Goal: Task Accomplishment & Management: Manage account settings

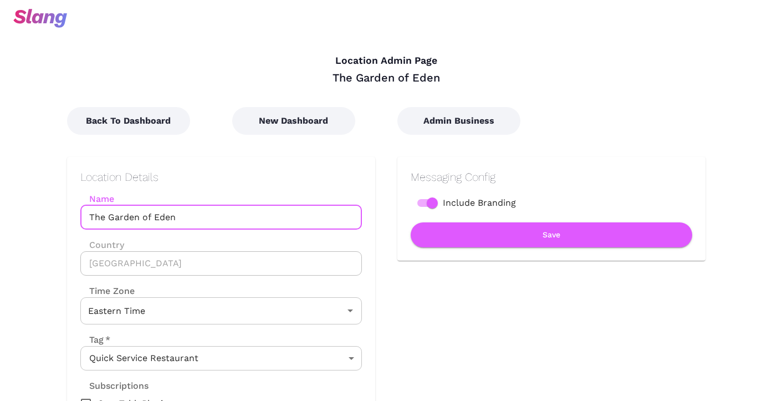
drag, startPoint x: 220, startPoint y: 214, endPoint x: 108, endPoint y: 217, distance: 112.0
click at [108, 217] on input "The Garden of Eden" at bounding box center [221, 217] width 282 height 24
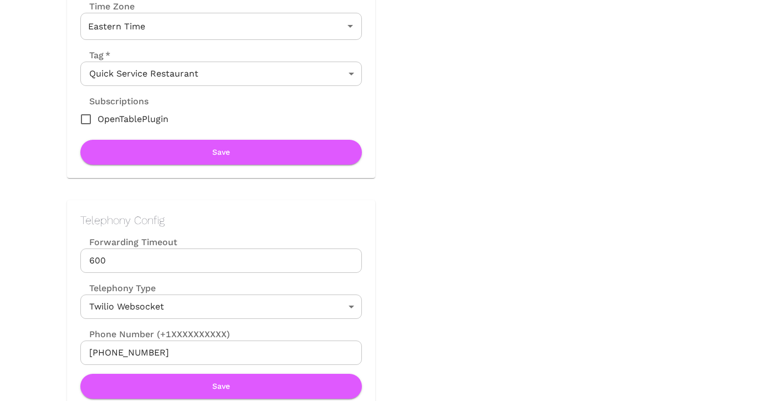
scroll to position [320, 0]
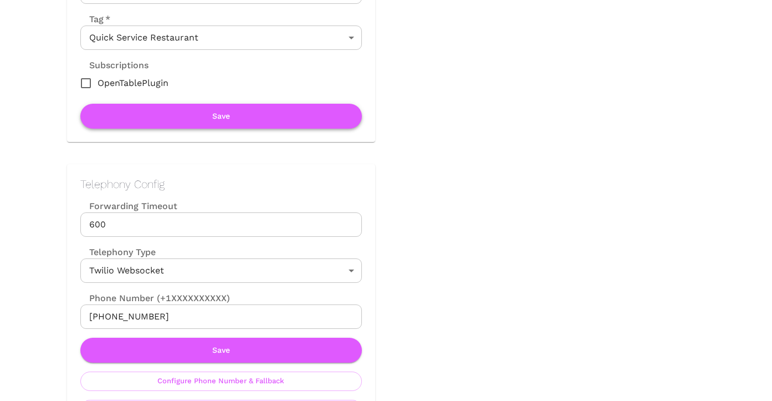
type input "The Vault"
click at [224, 110] on button "Save" at bounding box center [221, 116] width 282 height 25
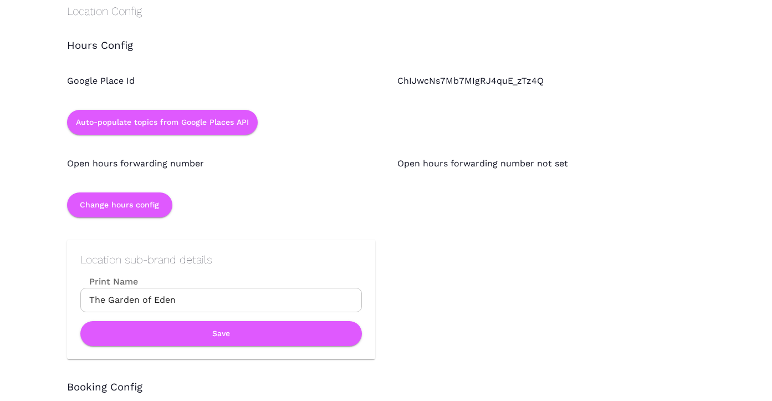
scroll to position [975, 0]
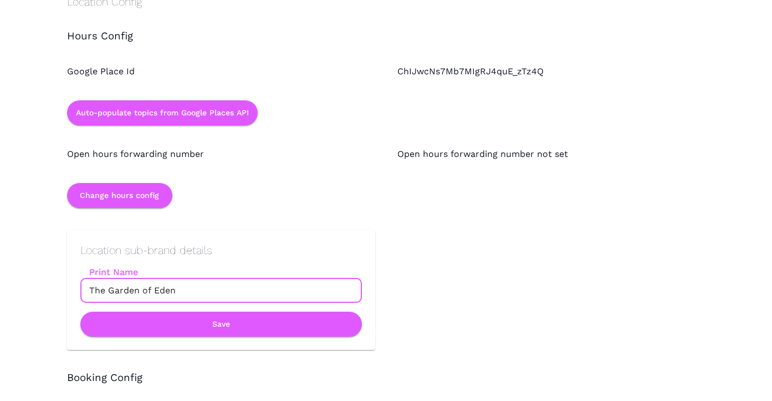
drag, startPoint x: 176, startPoint y: 292, endPoint x: 109, endPoint y: 292, distance: 67.1
click at [109, 292] on input "The Garden of Eden" at bounding box center [221, 290] width 282 height 24
type input "The Vault"
click at [162, 326] on button "Save" at bounding box center [221, 324] width 282 height 25
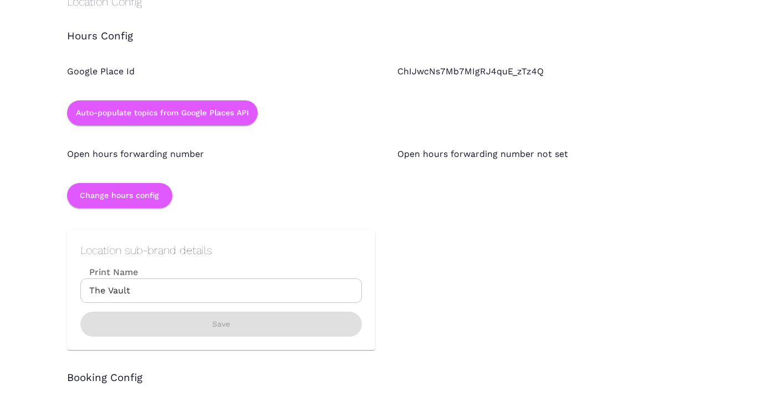
scroll to position [0, 0]
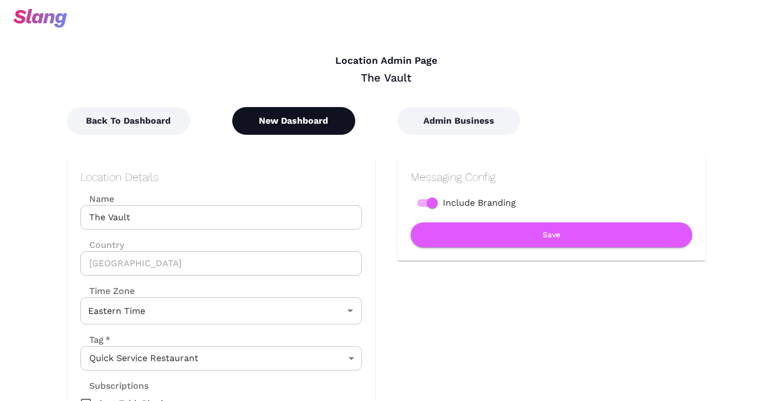
click at [294, 119] on button "New Dashboard" at bounding box center [293, 121] width 123 height 28
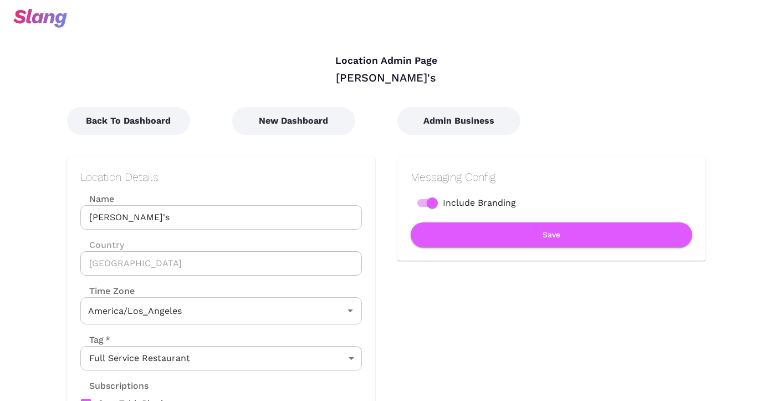
type input "Pacific Time"
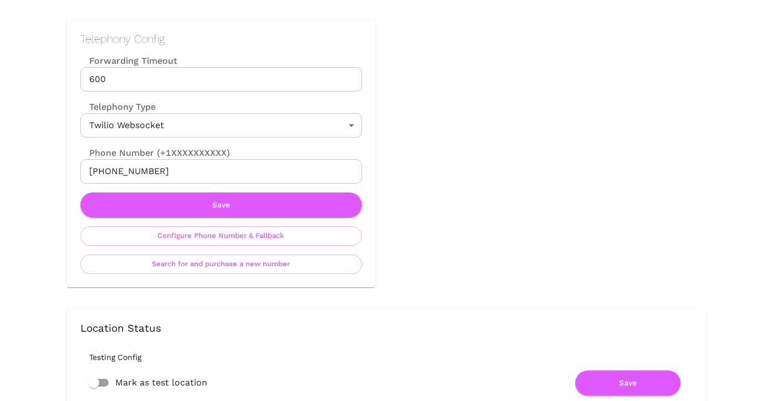
scroll to position [493, 0]
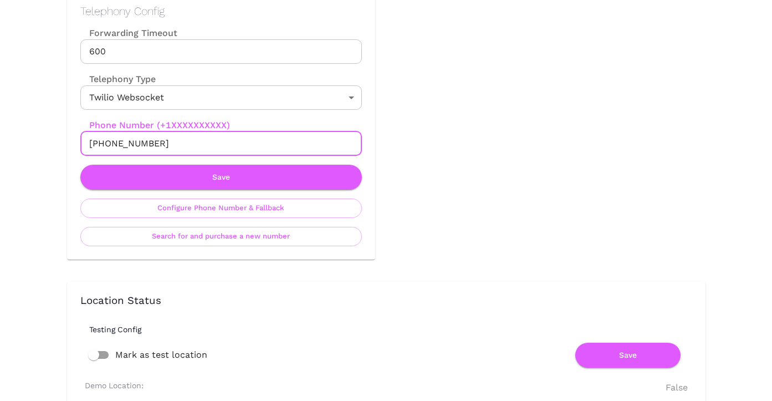
drag, startPoint x: 160, startPoint y: 145, endPoint x: 99, endPoint y: 144, distance: 61.0
click at [99, 144] on input "+15625544141" at bounding box center [221, 143] width 282 height 24
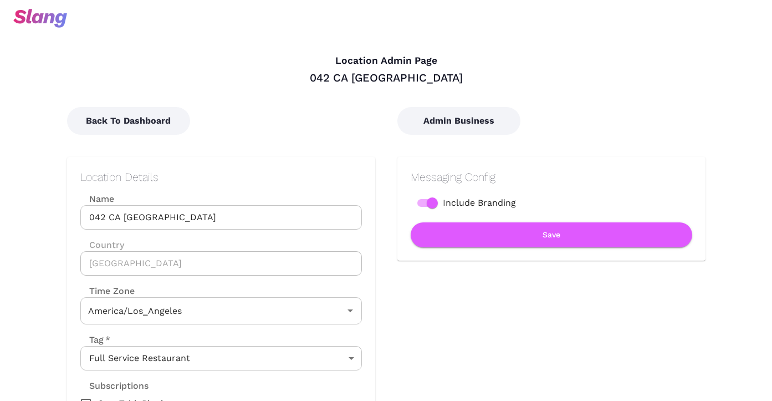
type input "Pacific Time"
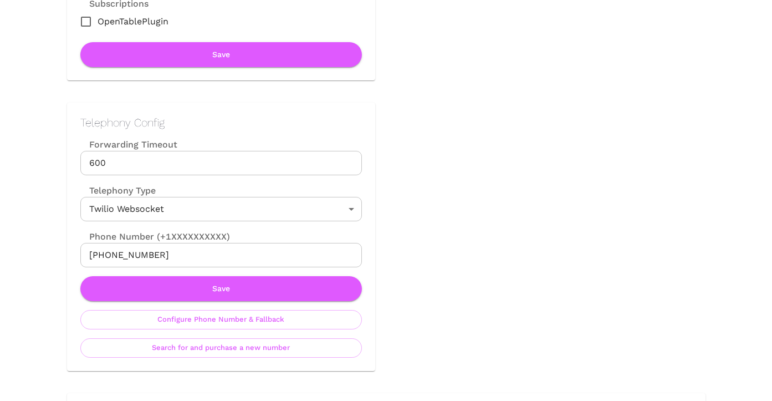
scroll to position [434, 0]
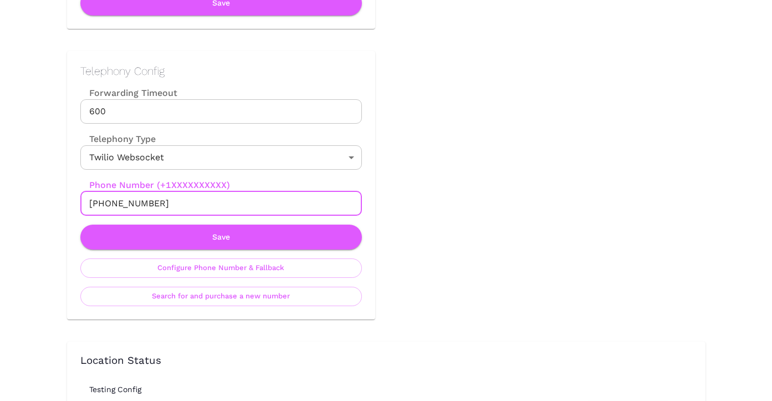
drag, startPoint x: 157, startPoint y: 202, endPoint x: 100, endPoint y: 201, distance: 56.6
click at [100, 201] on input "+19163126931" at bounding box center [221, 203] width 282 height 24
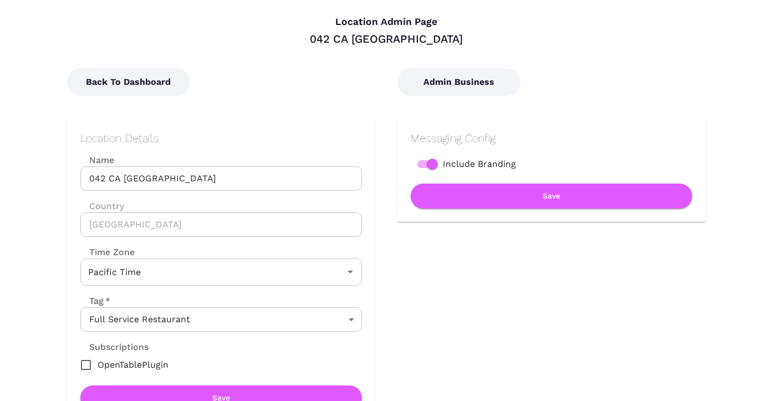
scroll to position [28, 0]
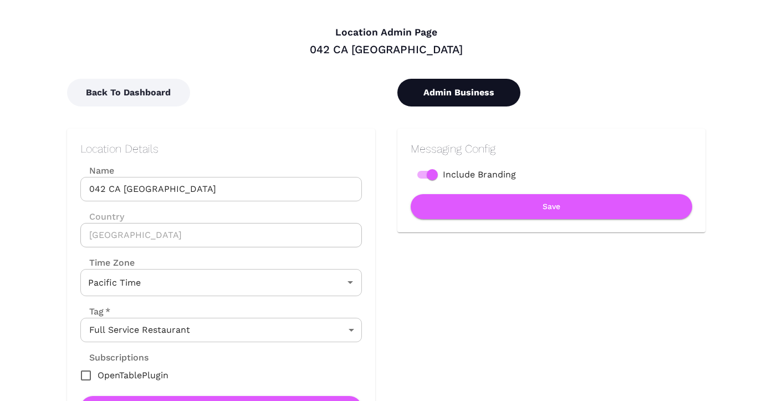
click at [416, 85] on button "Admin Business" at bounding box center [458, 93] width 123 height 28
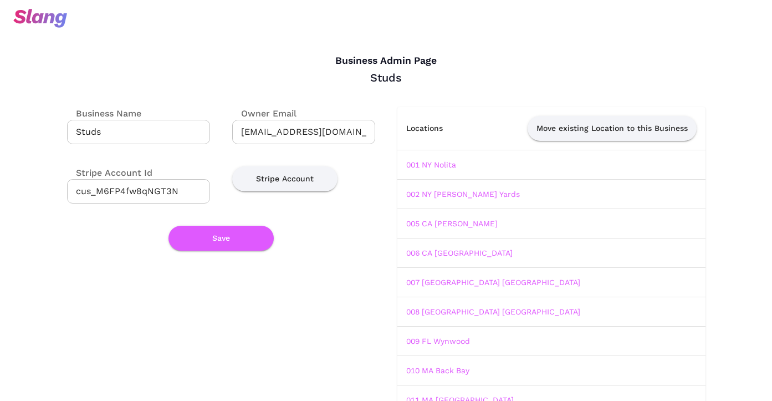
click at [428, 170] on td "001 NY Nolita" at bounding box center [551, 164] width 308 height 29
click at [428, 164] on link "001 NY Nolita" at bounding box center [431, 164] width 50 height 9
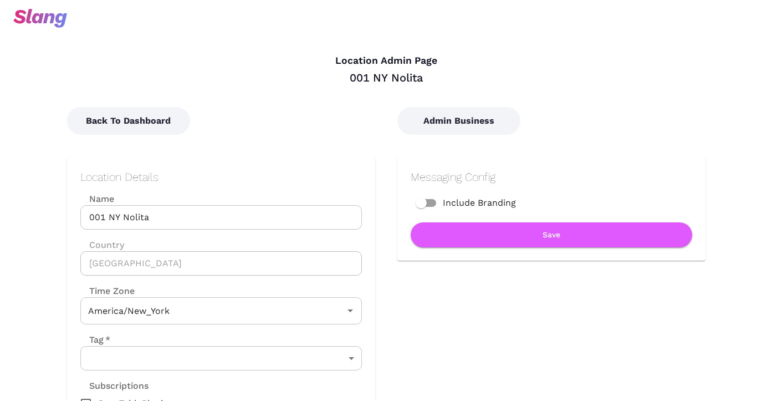
type input "Eastern Time"
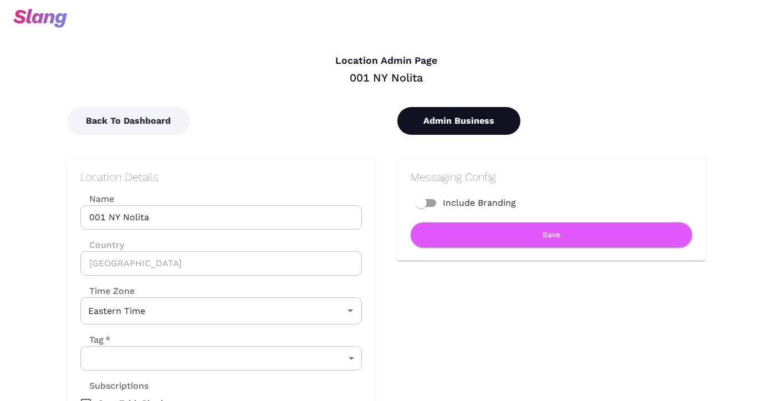
click at [430, 123] on button "Admin Business" at bounding box center [458, 121] width 123 height 28
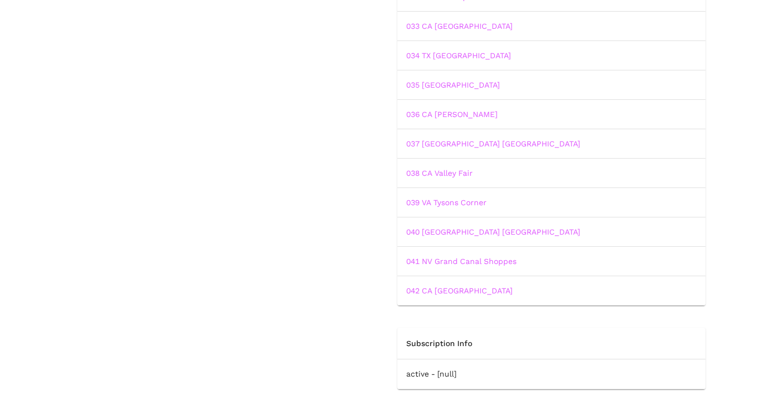
scroll to position [1000, 0]
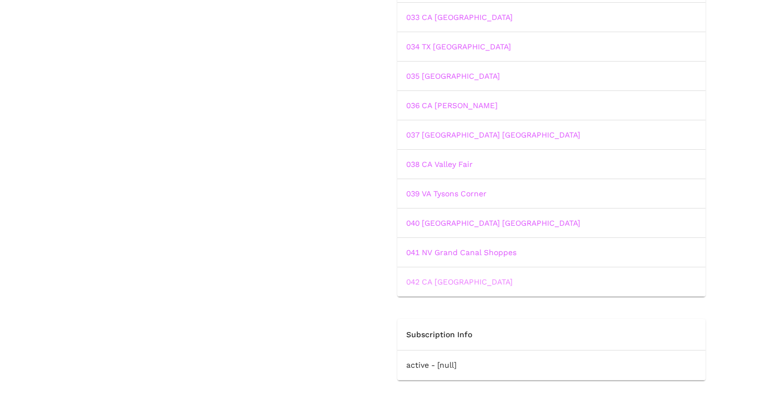
click at [438, 280] on link "042 CA Roseville" at bounding box center [459, 281] width 106 height 9
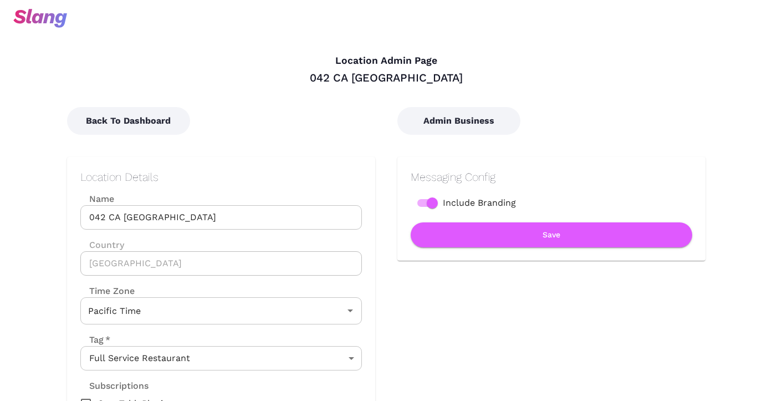
click at [434, 201] on input "Include Branding" at bounding box center [432, 202] width 63 height 21
checkbox input "false"
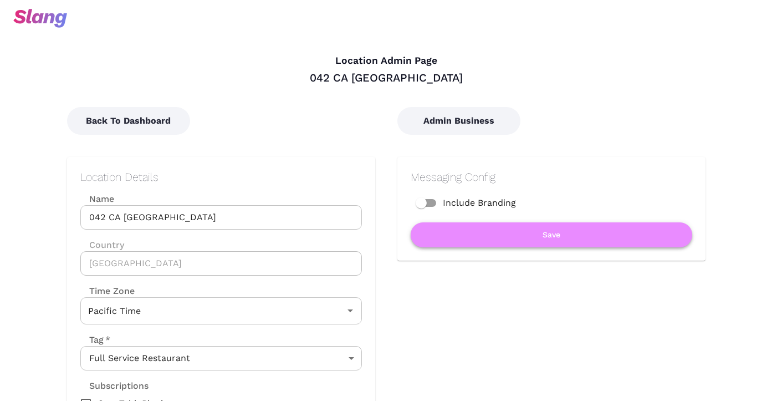
click at [441, 231] on button "Save" at bounding box center [552, 234] width 282 height 25
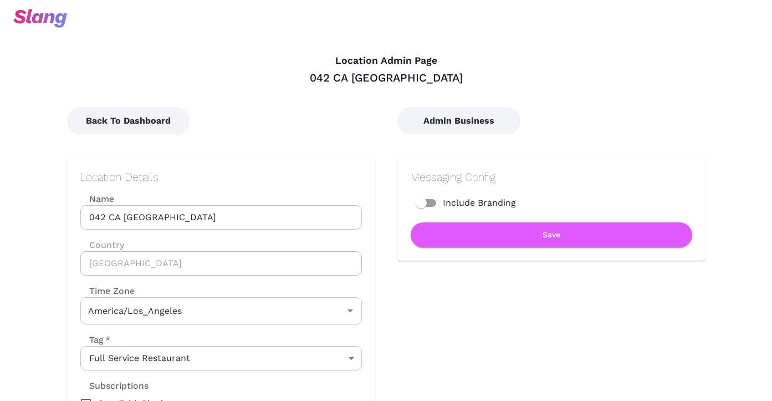
type input "Pacific Time"
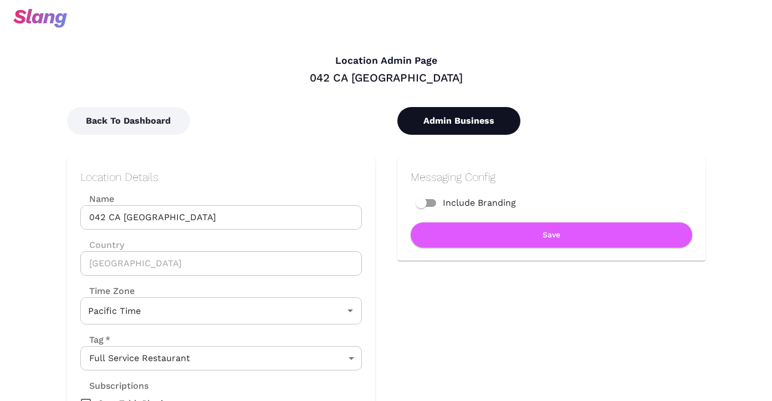
click at [440, 121] on button "Admin Business" at bounding box center [458, 121] width 123 height 28
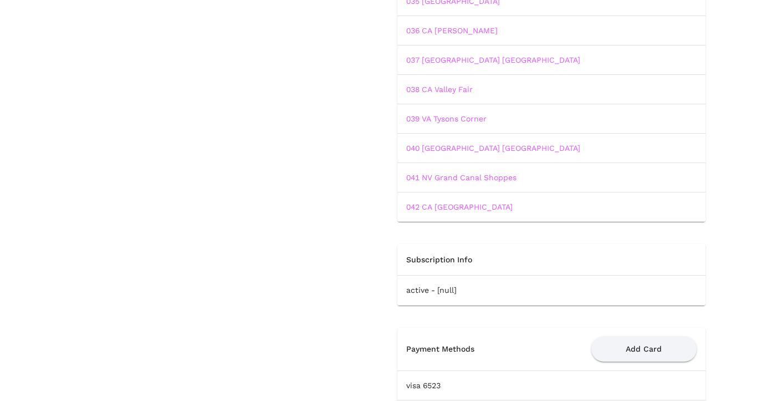
scroll to position [1078, 0]
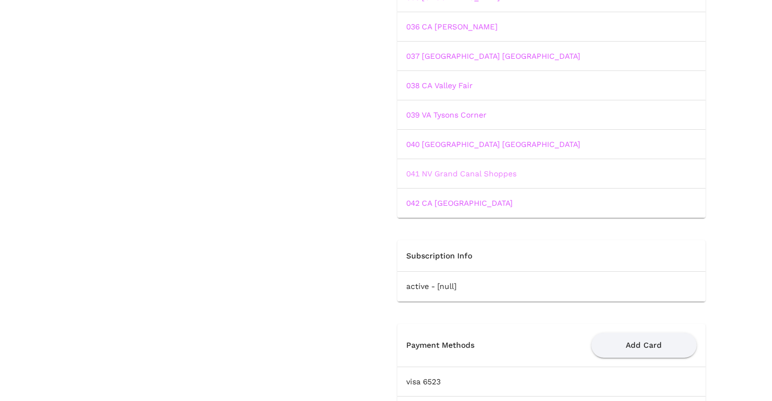
click at [450, 170] on link "041 NV Grand Canal Shoppes" at bounding box center [461, 173] width 110 height 9
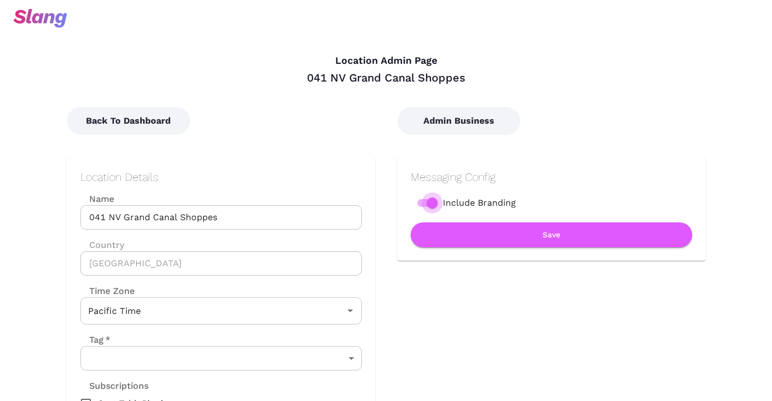
click at [424, 199] on input "Include Branding" at bounding box center [432, 202] width 63 height 21
checkbox input "false"
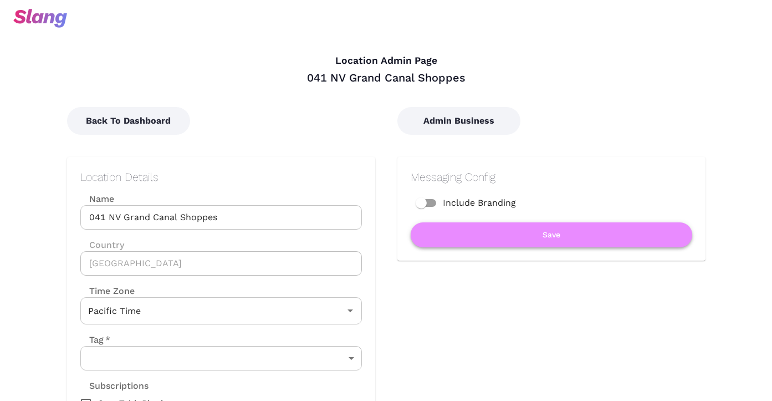
click at [442, 225] on button "Save" at bounding box center [552, 234] width 282 height 25
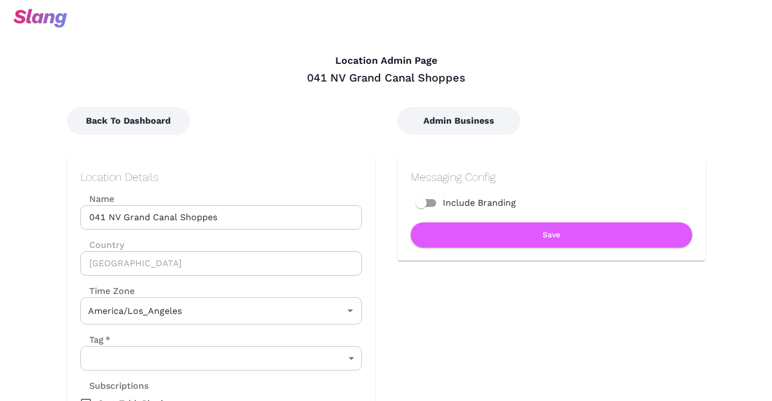
type input "Pacific Time"
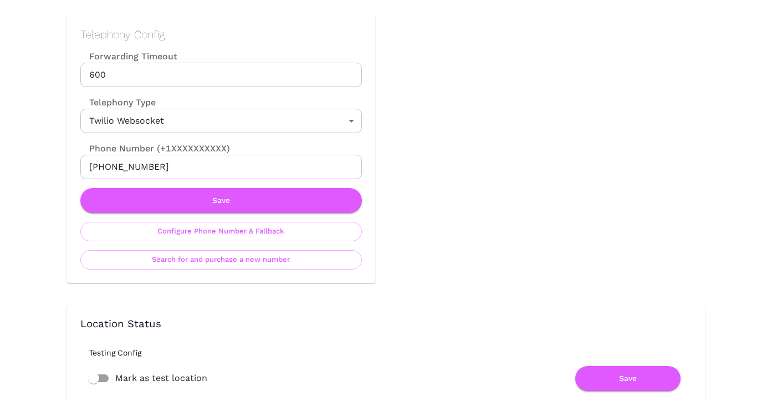
scroll to position [494, 0]
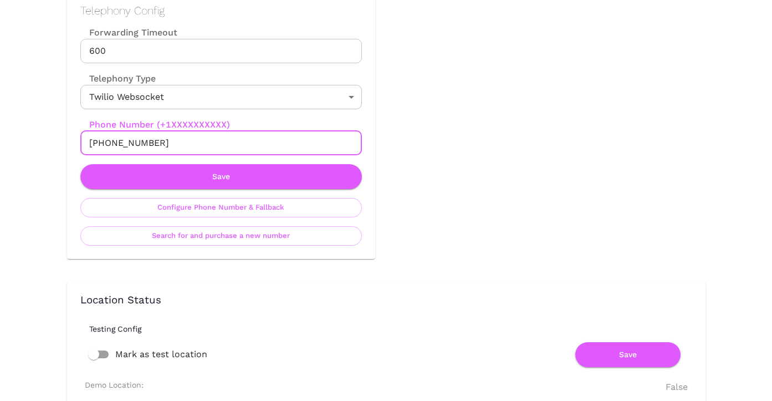
drag, startPoint x: 161, startPoint y: 144, endPoint x: 99, endPoint y: 142, distance: 61.6
click at [99, 142] on input "+17027284666" at bounding box center [221, 143] width 282 height 24
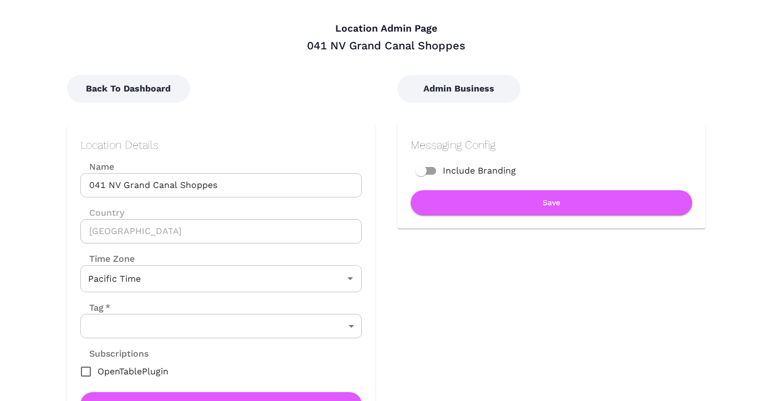
scroll to position [0, 0]
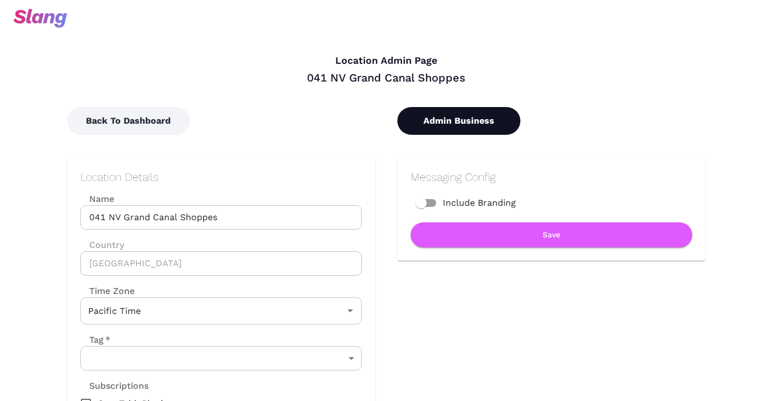
click at [452, 116] on button "Admin Business" at bounding box center [458, 121] width 123 height 28
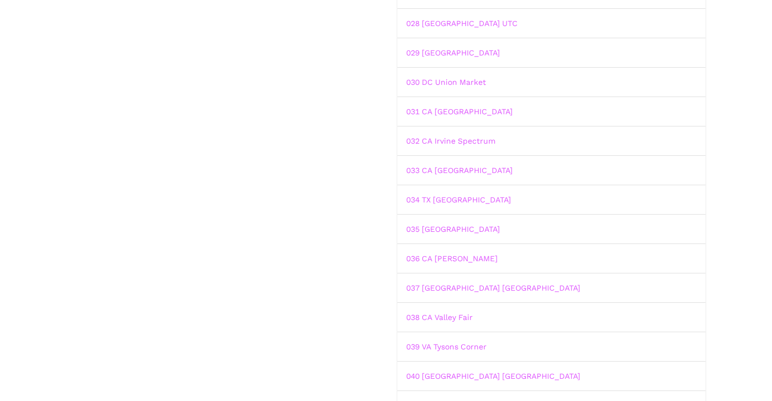
scroll to position [849, 0]
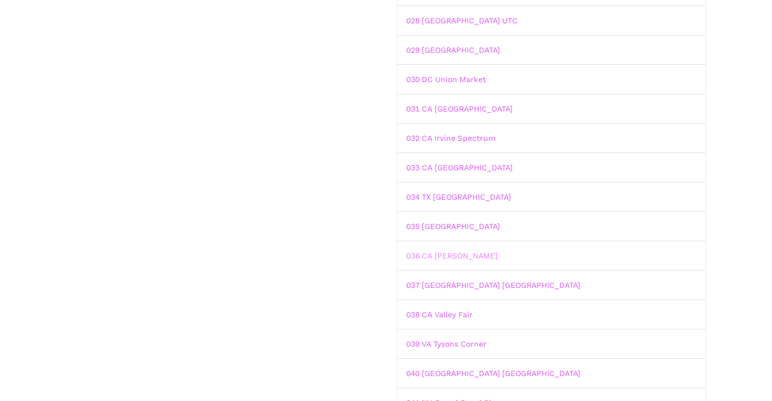
click at [453, 253] on link "036 CA Abbot Kinney" at bounding box center [451, 255] width 91 height 9
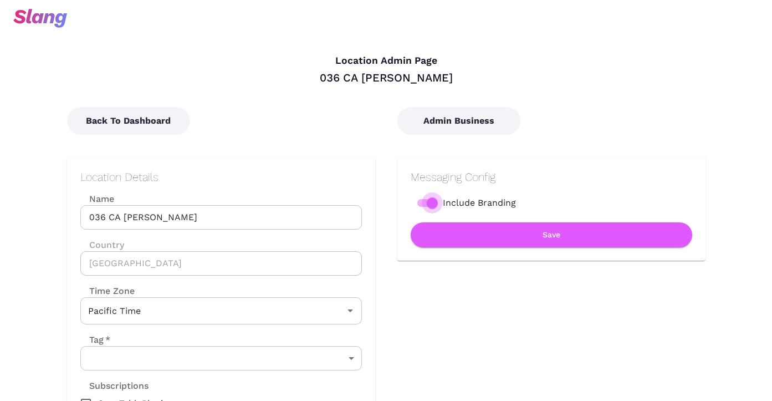
click at [435, 206] on input "Include Branding" at bounding box center [432, 202] width 63 height 21
checkbox input "false"
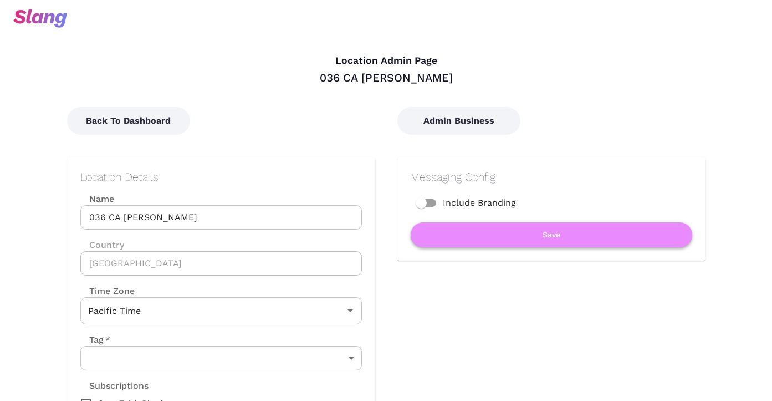
click at [444, 227] on button "Save" at bounding box center [552, 234] width 282 height 25
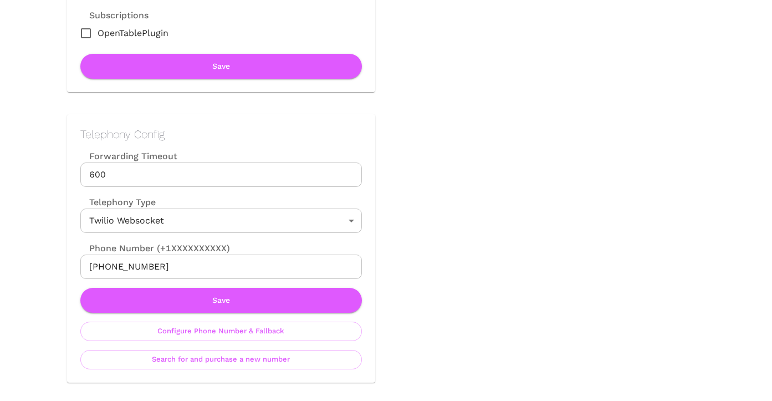
scroll to position [380, 0]
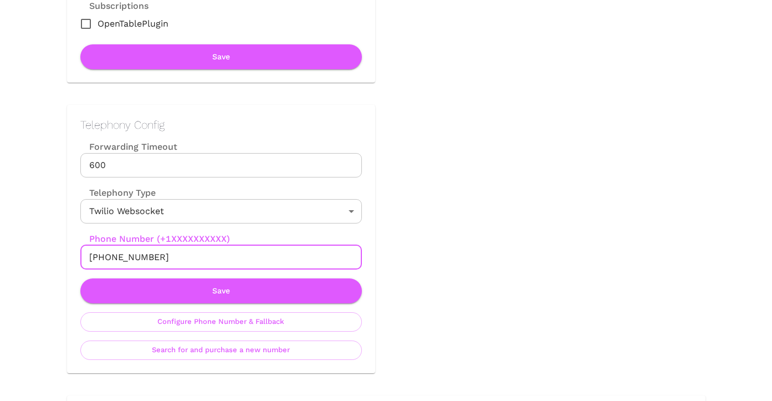
drag, startPoint x: 154, startPoint y: 258, endPoint x: 98, endPoint y: 257, distance: 55.4
click at [98, 257] on input "+14243390774" at bounding box center [221, 257] width 282 height 24
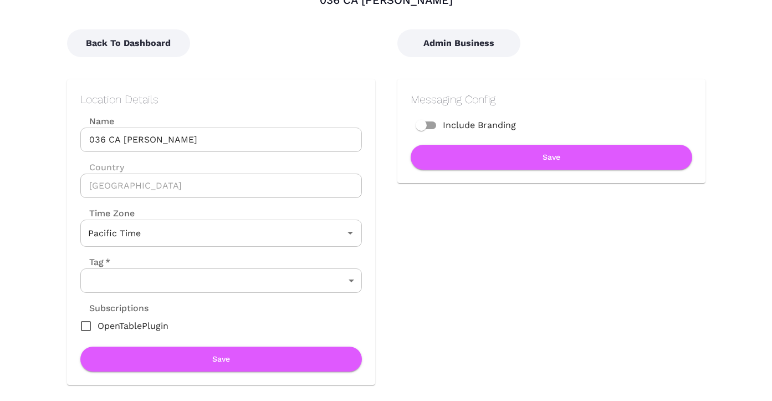
scroll to position [0, 0]
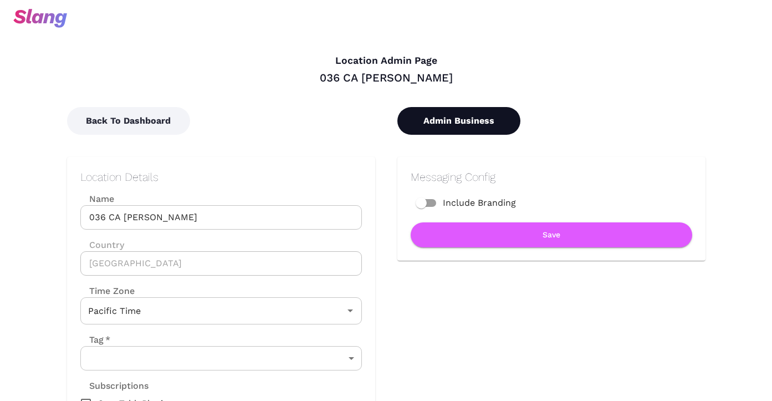
click at [431, 123] on button "Admin Business" at bounding box center [458, 121] width 123 height 28
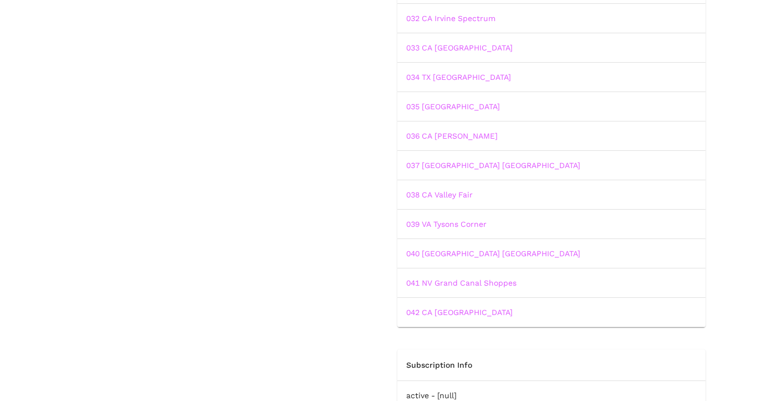
scroll to position [980, 0]
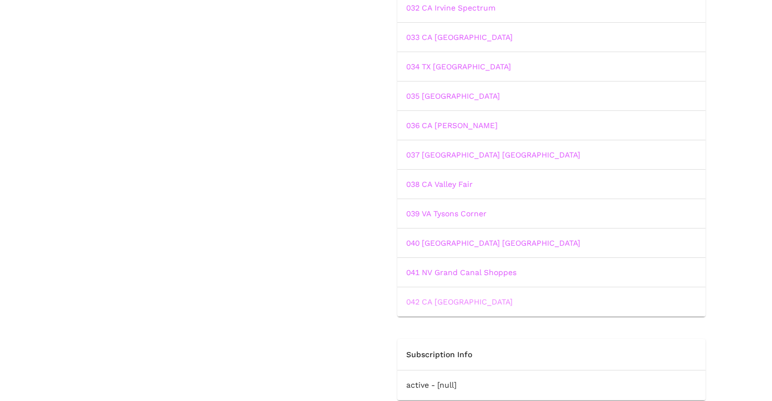
click at [429, 303] on link "042 CA Roseville" at bounding box center [459, 301] width 106 height 9
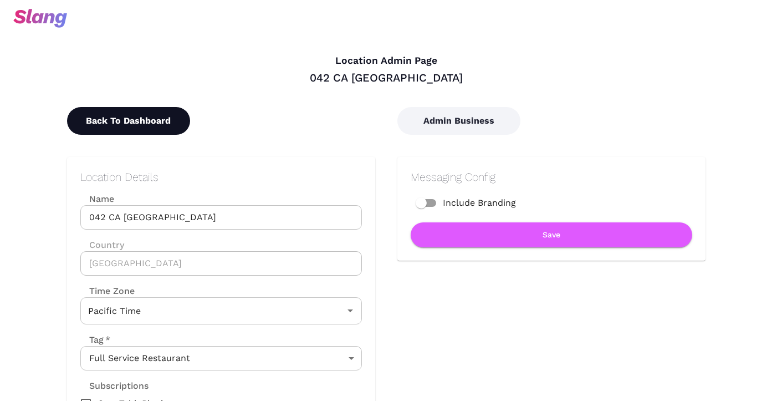
click at [149, 121] on button "Back To Dashboard" at bounding box center [128, 121] width 123 height 28
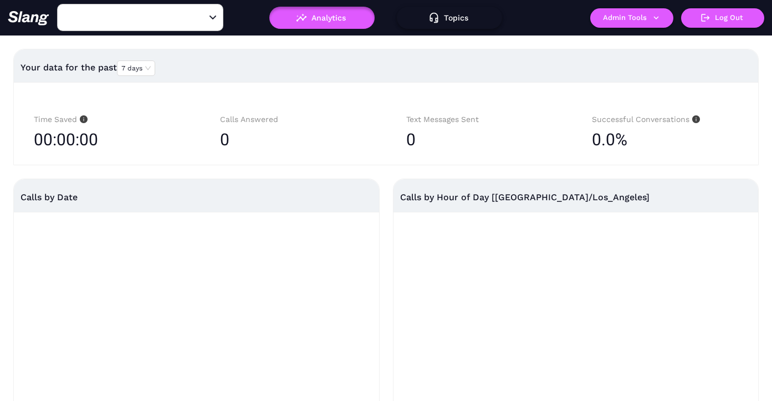
type input "042 CA Roseville"
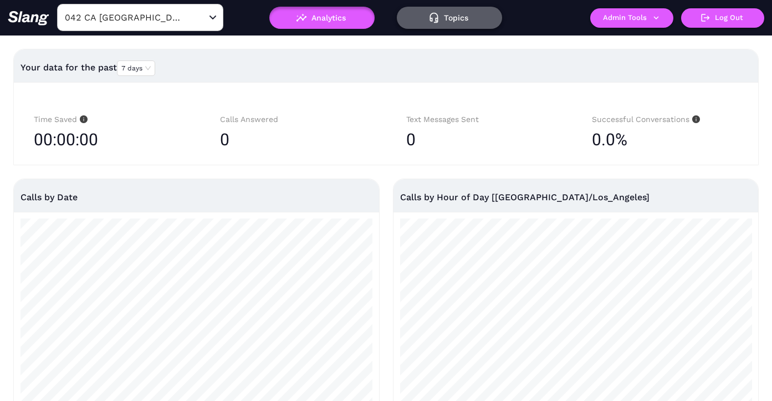
click at [466, 18] on button "Topics" at bounding box center [449, 18] width 105 height 22
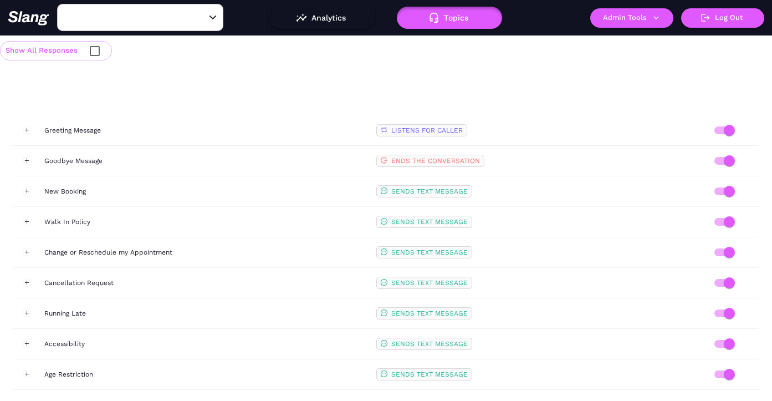
type input "042 CA Roseville"
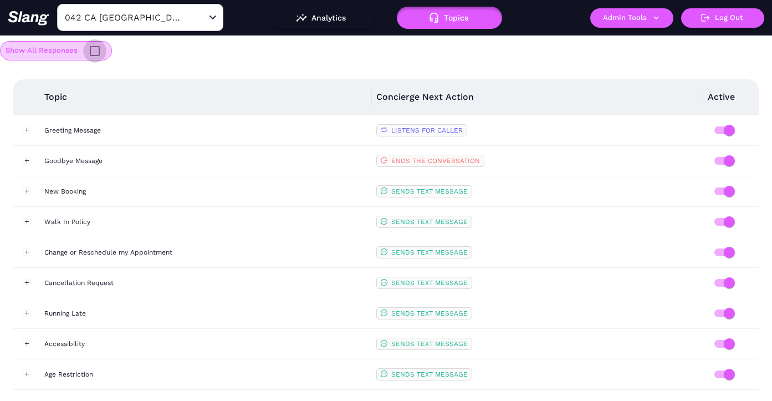
click at [96, 50] on input "checkbox" at bounding box center [94, 50] width 23 height 23
checkbox input "true"
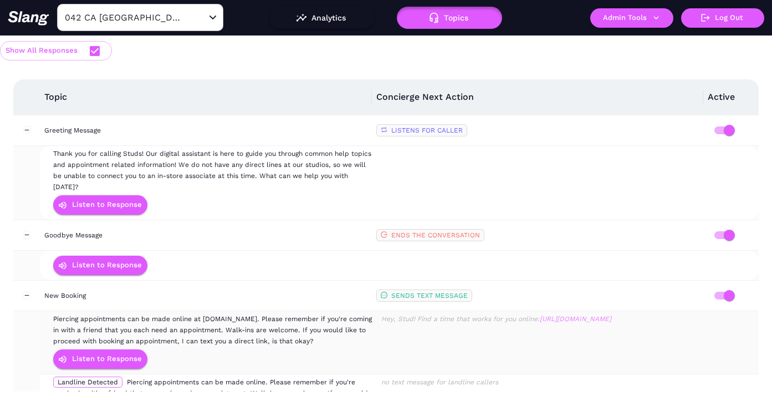
click at [609, 315] on link "https://studs.com/a/appointments/location?state=CAandcity=rosevilleandstore=ros…" at bounding box center [576, 319] width 72 height 8
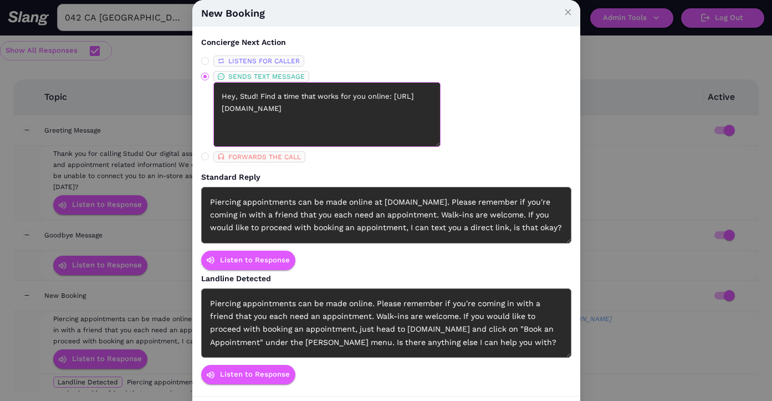
drag, startPoint x: 380, startPoint y: 125, endPoint x: 220, endPoint y: 109, distance: 161.0
click at [220, 109] on textarea "Hey, Stud! Find a time that works for you online: https://studs.com/a/appointme…" at bounding box center [326, 114] width 227 height 65
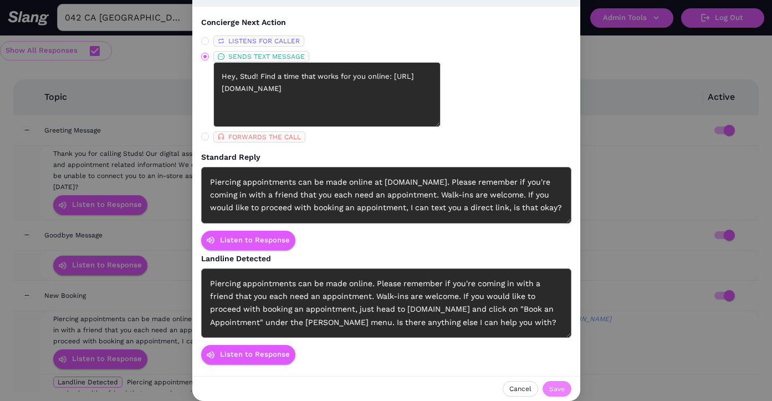
type textarea "Hey, Stud! Find a time that works for you online: https://bit.ly/StudsRoseville…"
click at [559, 387] on span "Save" at bounding box center [557, 388] width 16 height 11
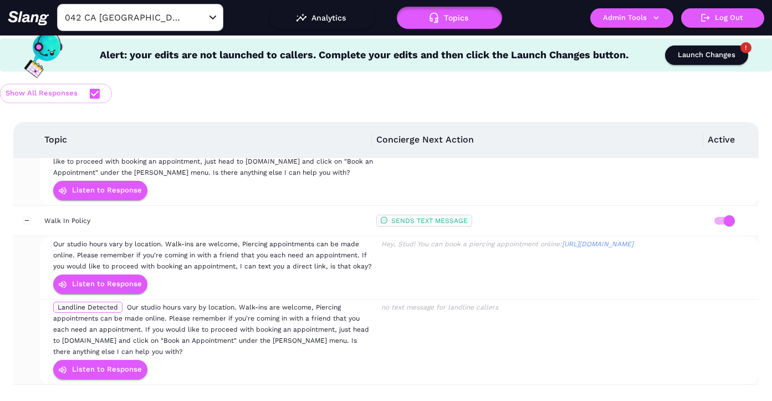
scroll to position [309, 0]
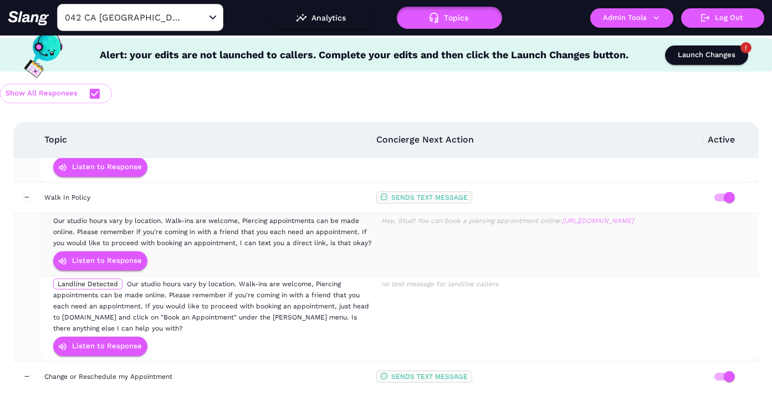
click at [568, 221] on link "https://studs.com/a/appointments/location?state=CAandcity=rosevilleandstore=ros…" at bounding box center [598, 221] width 72 height 8
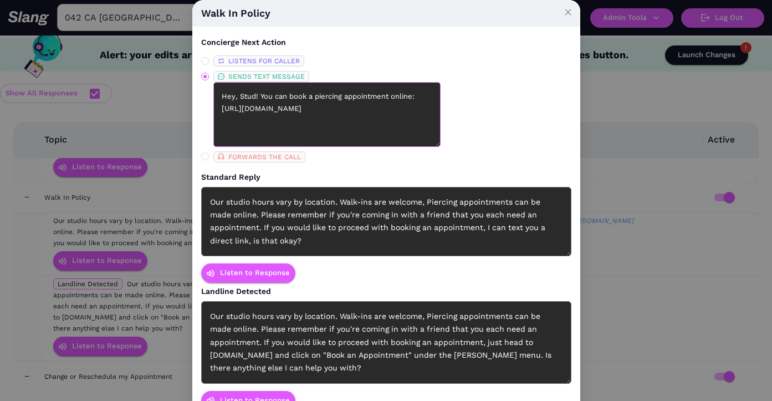
click at [387, 123] on textarea "Hey, Stud! You can book a piercing appointment online: https://studs.com/a/appo…" at bounding box center [326, 114] width 227 height 65
click at [249, 108] on textarea "Hey, Stud! You can book a piercing appointment online: https://studs.com/a/appo…" at bounding box center [326, 114] width 227 height 65
click at [249, 107] on textarea "Hey, Stud! You can book a piercing appointment online: https://bit.ly/StudsRose…" at bounding box center [326, 114] width 227 height 65
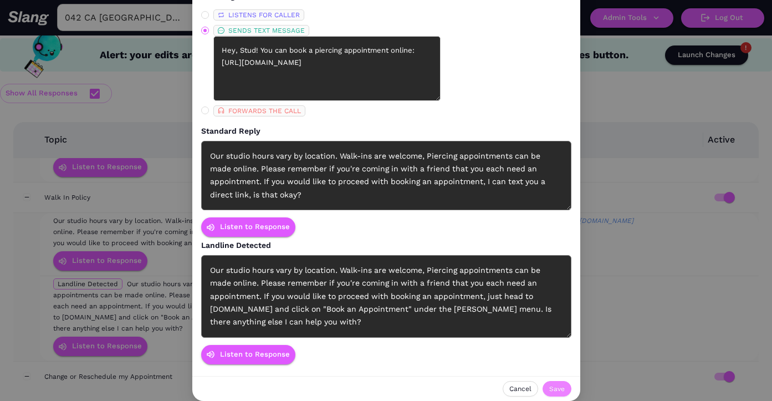
type textarea "Hey, Stud! You can book a piercing appointment online: https://bit.ly/StudsRose…"
click at [558, 386] on span "Save" at bounding box center [557, 388] width 16 height 11
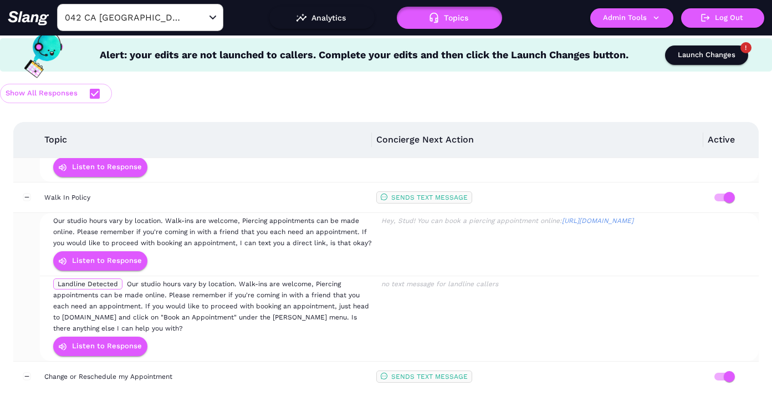
scroll to position [436, 0]
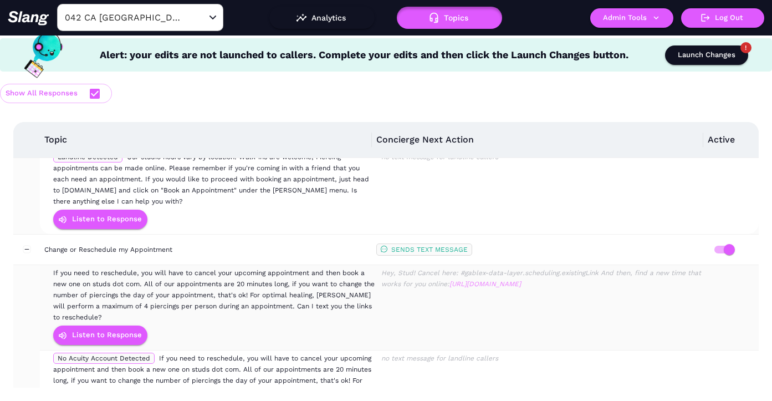
click at [509, 280] on link "https://studs.com/a/appointments/location?state=CAandcity=rosevilleandstore=ros…" at bounding box center [486, 284] width 72 height 8
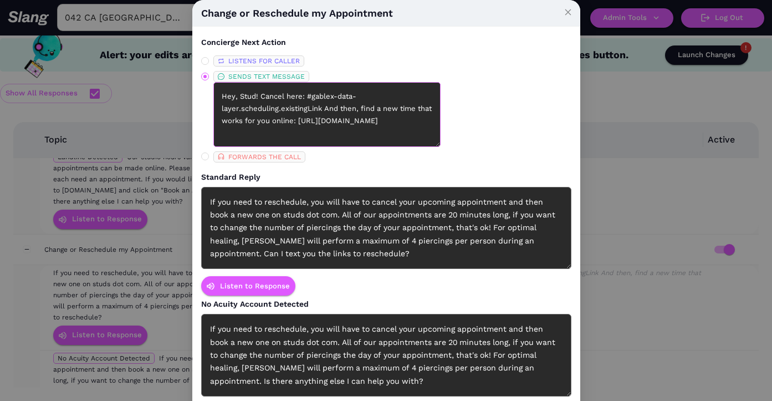
scroll to position [12, 0]
drag, startPoint x: 379, startPoint y: 132, endPoint x: 206, endPoint y: 120, distance: 173.4
click at [206, 120] on label "SENDS TEXT MESSAGE Hey, Stud! Cancel here: #gablex-data-layer.scheduling.existi…" at bounding box center [266, 109] width 130 height 76
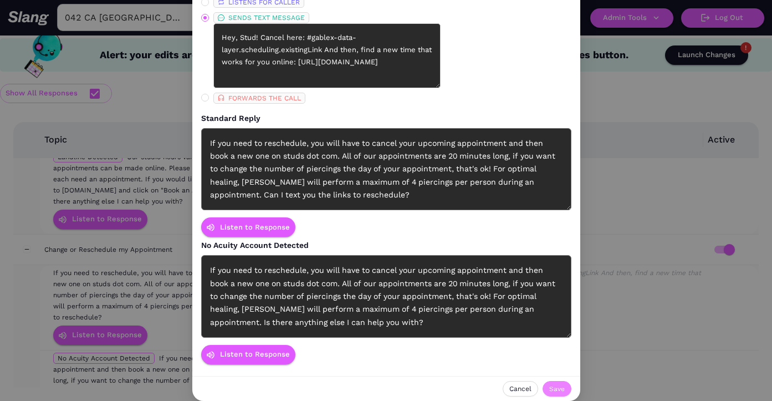
type textarea "Hey, Stud! Cancel here: #gablex-data-layer.scheduling.existingLink And then, fi…"
click at [562, 389] on span "Save" at bounding box center [557, 388] width 16 height 11
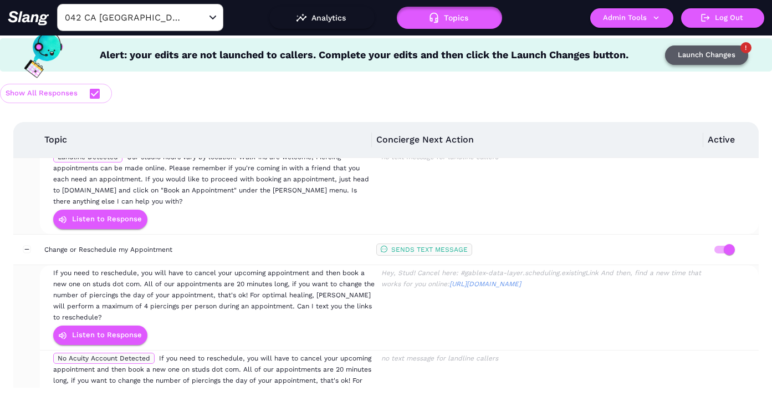
click at [682, 54] on div "Launch Changes" at bounding box center [707, 55] width 58 height 13
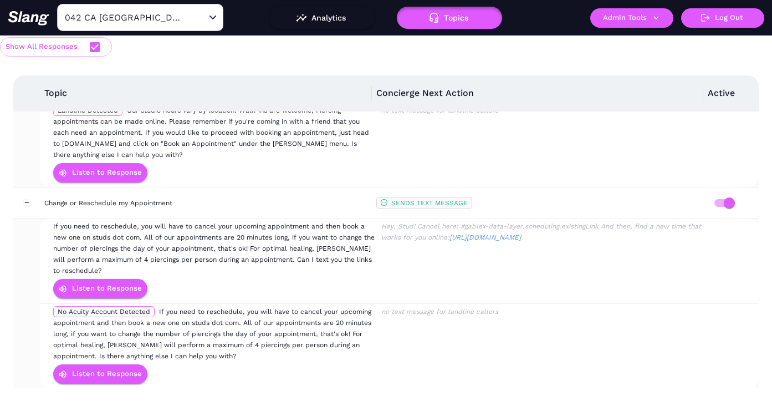
scroll to position [0, 0]
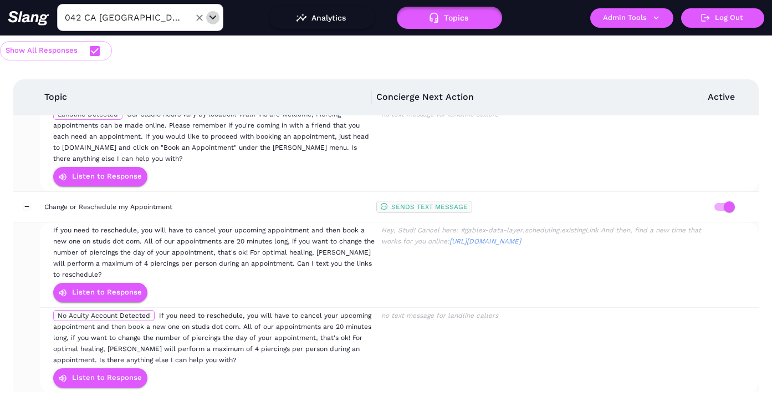
click at [211, 14] on div "Open" at bounding box center [212, 17] width 11 height 11
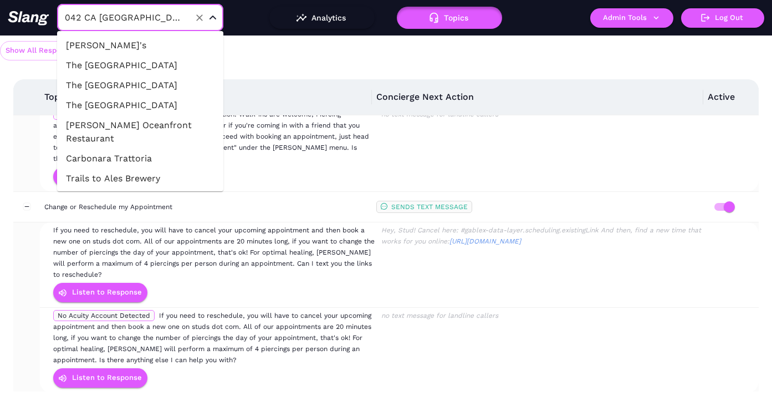
scroll to position [30811, 0]
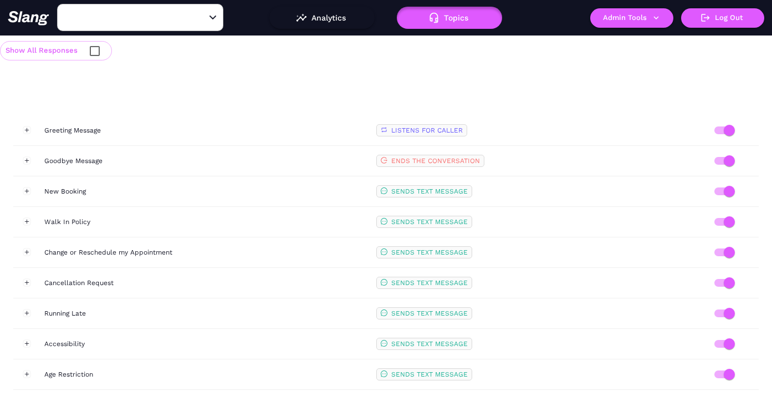
type input "041 NV Grand Canal Shoppes"
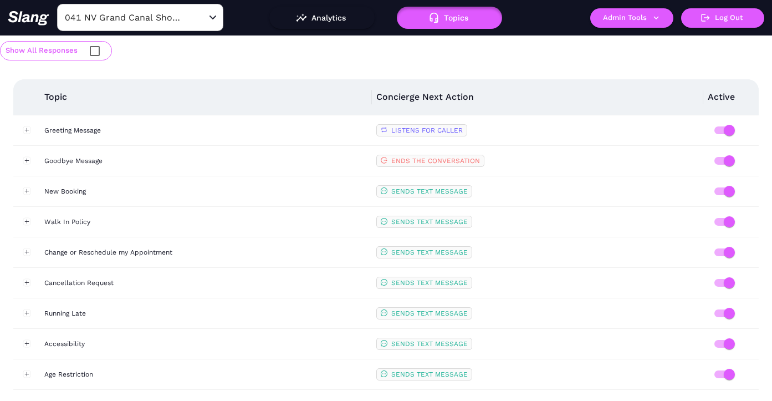
click at [96, 51] on input "checkbox" at bounding box center [94, 50] width 23 height 23
checkbox input "true"
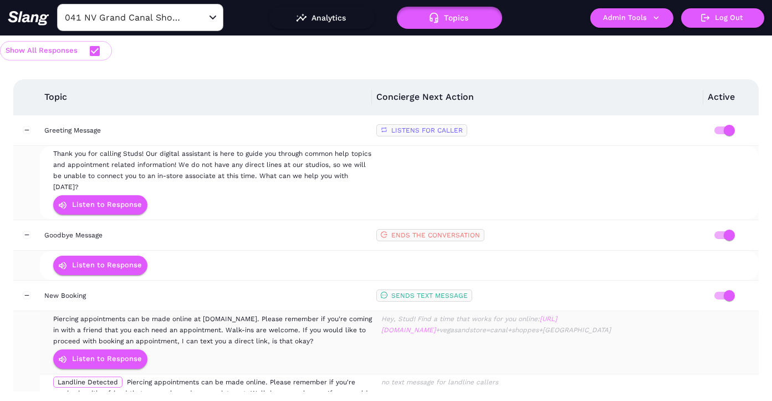
click at [557, 315] on link "https://studs.com/a/appointments/location?state=NVandcity=las" at bounding box center [469, 324] width 176 height 19
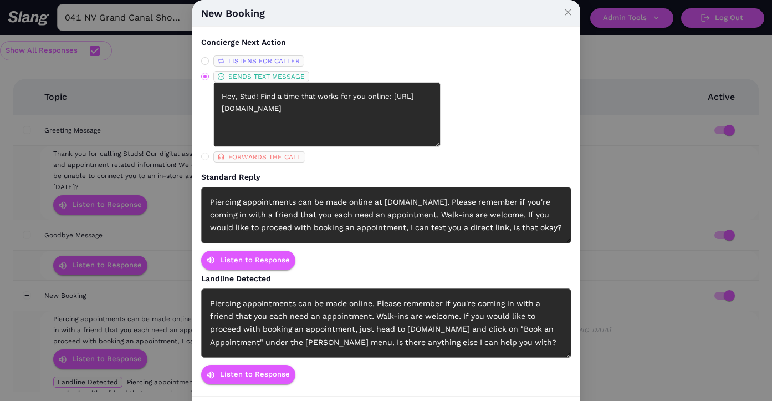
drag, startPoint x: 287, startPoint y: 130, endPoint x: 209, endPoint y: 119, distance: 78.3
click at [209, 119] on span "SENDS TEXT MESSAGE Hey, Stud! Find a time that works for you online: https://st…" at bounding box center [270, 109] width 123 height 76
click at [222, 108] on textarea "Hey, Stud! Find a time that works for you online: https://studs.com/a/appointme…" at bounding box center [326, 114] width 227 height 65
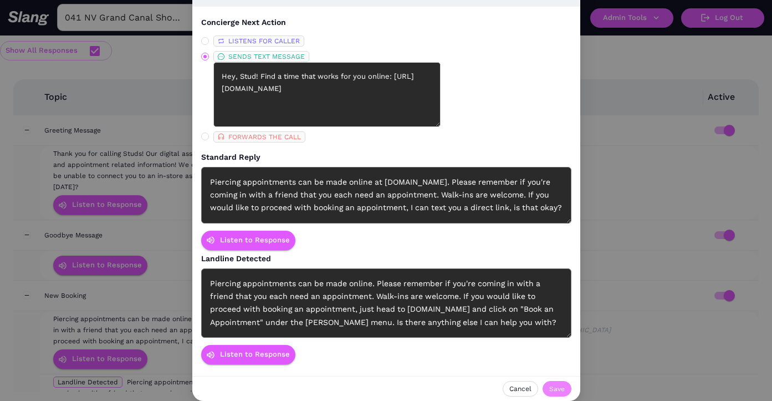
type textarea "Hey, Stud! Find a time that works for you online: https://bit.ly/StudsGrandCana…"
click at [559, 389] on span "Save" at bounding box center [557, 388] width 16 height 11
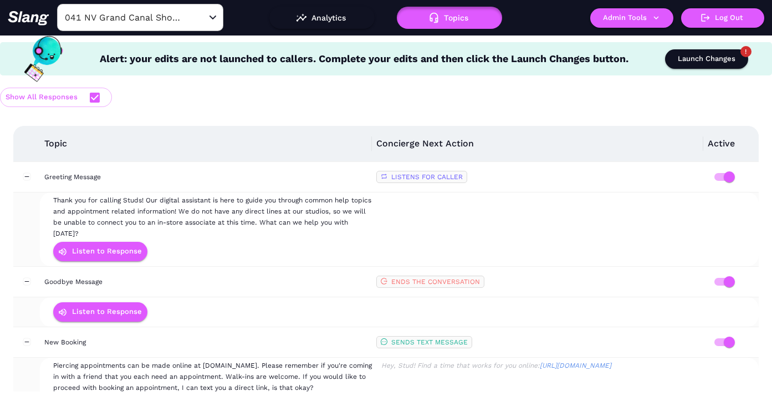
scroll to position [257, 0]
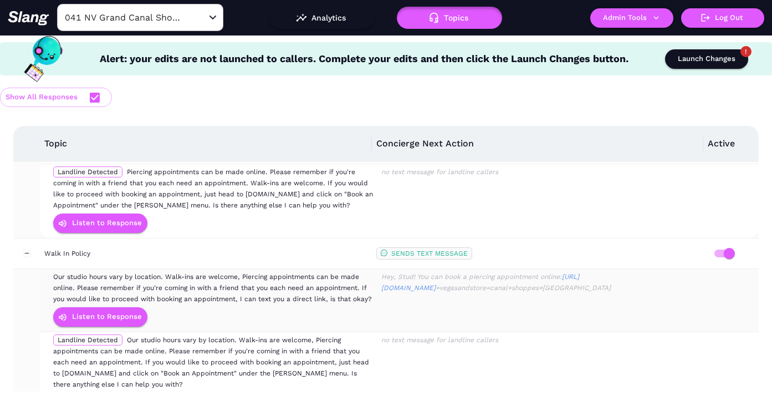
click at [549, 271] on div "Hey, Stud! You can book a piercing appointment online: https://studs.com/a/appo…" at bounding box center [541, 282] width 322 height 22
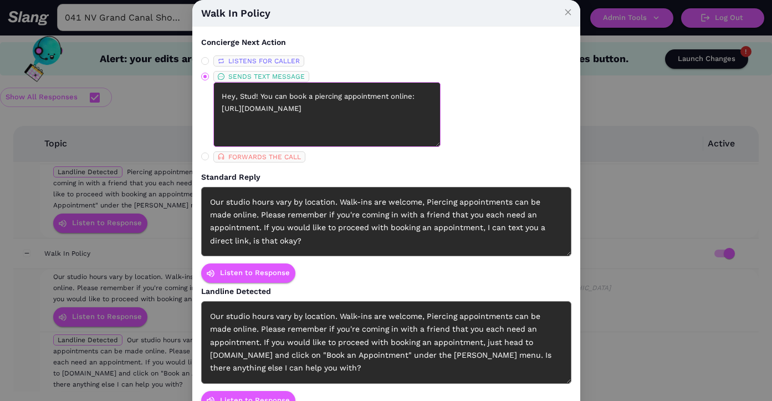
drag, startPoint x: 268, startPoint y: 133, endPoint x: 251, endPoint y: 109, distance: 30.2
click at [251, 109] on textarea "Hey, Stud! You can book a piercing appointment online: https://studs.com/a/appo…" at bounding box center [326, 114] width 227 height 65
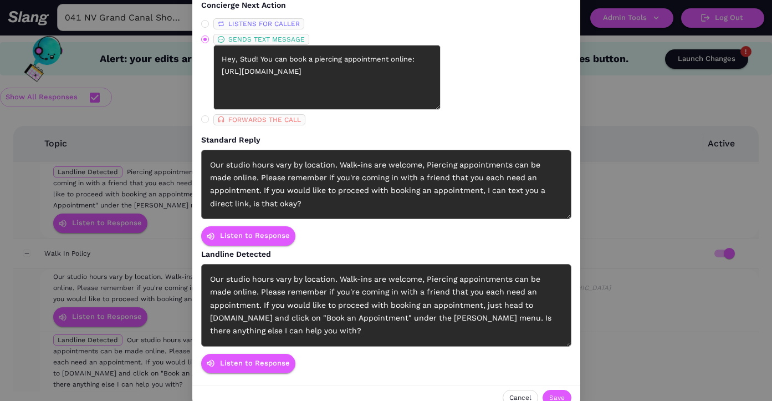
scroll to position [46, 0]
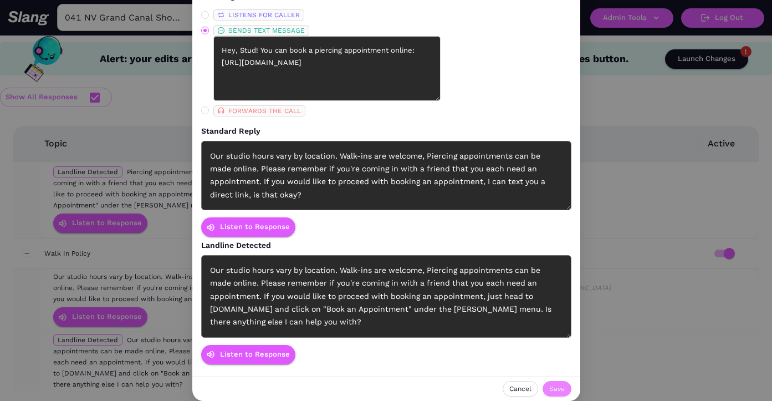
type textarea "Hey, Stud! You can book a piercing appointment online: https://bit.ly/StudsGran…"
click at [559, 391] on span "Save" at bounding box center [557, 388] width 16 height 11
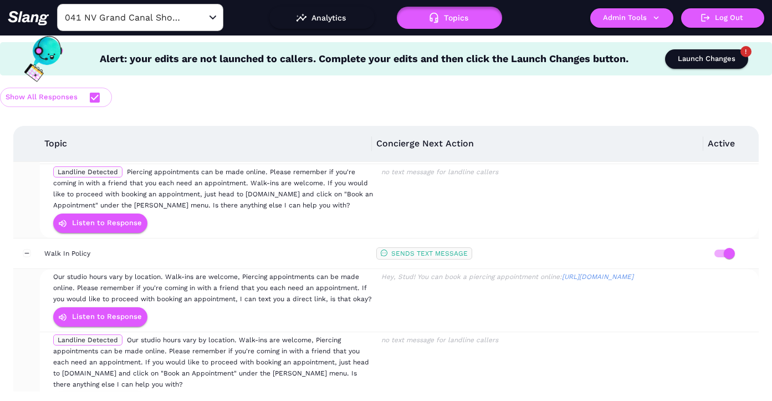
scroll to position [436, 0]
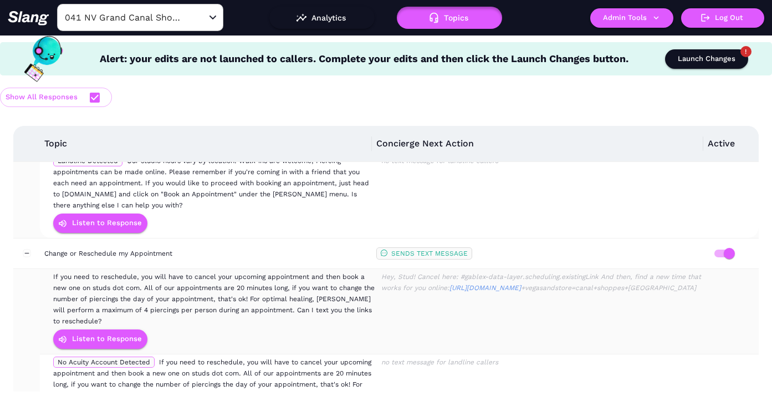
click at [510, 271] on div "Hey, Stud! Cancel here: #gablex-data-layer.scheduling.existingLink And then, fi…" at bounding box center [541, 282] width 322 height 22
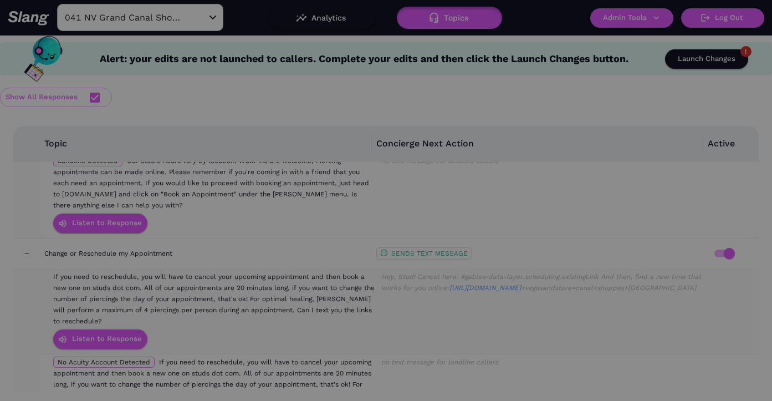
click at [510, 267] on div "If you need to reschedule, you will have to cancel your upcoming appointment an…" at bounding box center [386, 228] width 370 height 83
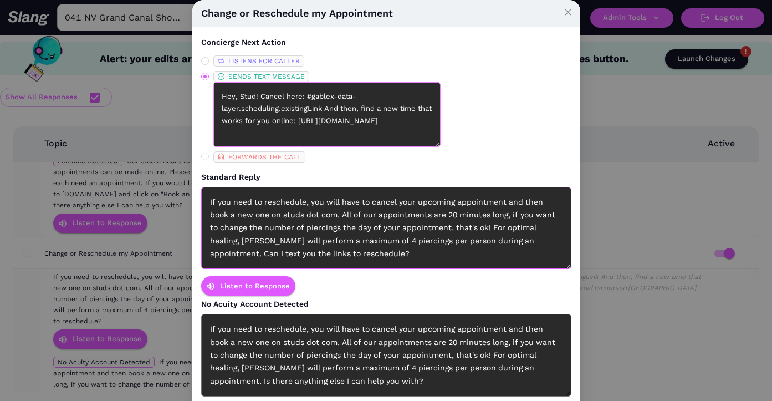
scroll to position [24, 0]
drag, startPoint x: 267, startPoint y: 131, endPoint x: 220, endPoint y: 107, distance: 53.1
click at [220, 107] on textarea "Hey, Stud! Cancel here: #gablex-data-layer.scheduling.existingLink And then, fi…" at bounding box center [326, 114] width 227 height 65
paste textarea "bit.ly/StudsGrandCanalAppointment"
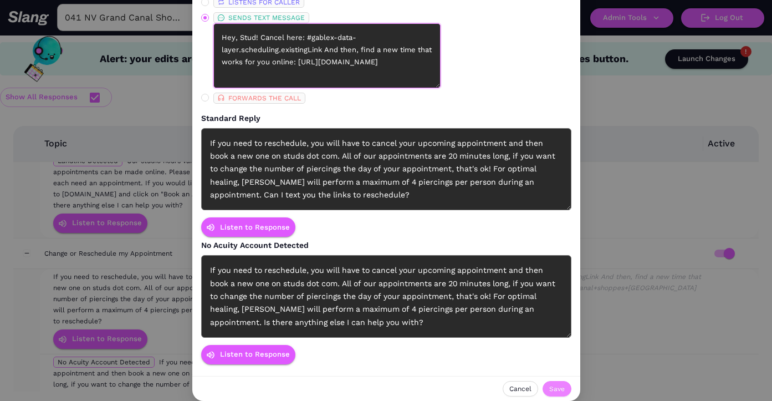
type textarea "Hey, Stud! Cancel here: #gablex-data-layer.scheduling.existingLink And then, fi…"
click at [558, 388] on span "Save" at bounding box center [557, 388] width 16 height 11
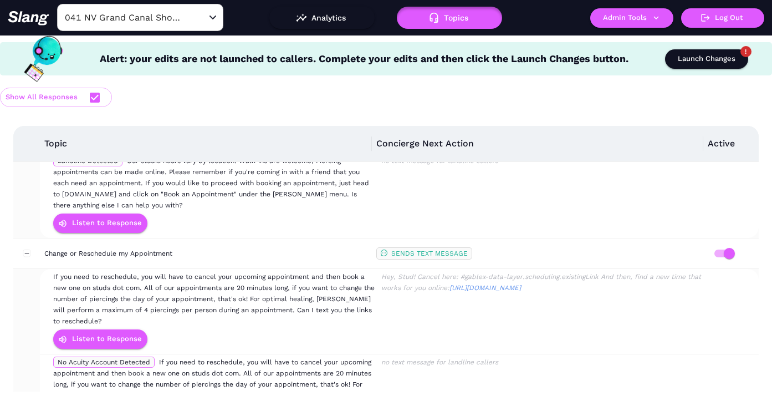
scroll to position [1097, 0]
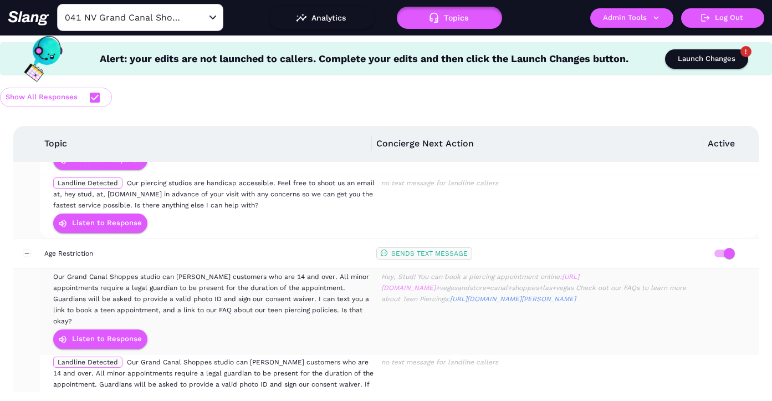
click at [497, 273] on link "https://studs.com/a/appointments/location?state=NVandcity=las" at bounding box center [480, 282] width 198 height 19
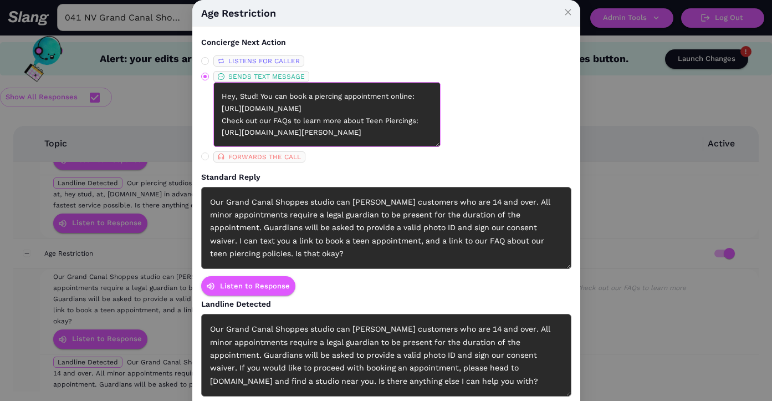
scroll to position [4, 0]
drag, startPoint x: 262, startPoint y: 126, endPoint x: 249, endPoint y: 105, distance: 24.6
click at [249, 105] on textarea "Hey, Stud! You can book a piercing appointment online: https://studs.com/a/appo…" at bounding box center [326, 114] width 227 height 65
paste textarea "bit.ly/StudsGrandCanalAppointments"
type textarea "Hey, Stud! You can book a piercing appointment online: https://bit.ly/StudsGran…"
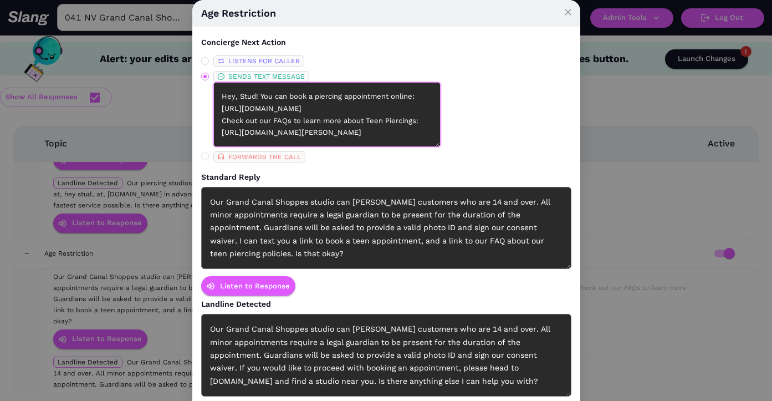
scroll to position [59, 0]
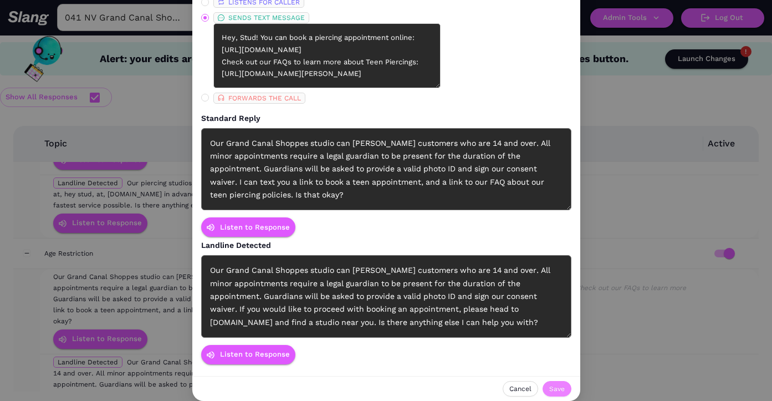
click at [552, 384] on span "Save" at bounding box center [557, 388] width 16 height 11
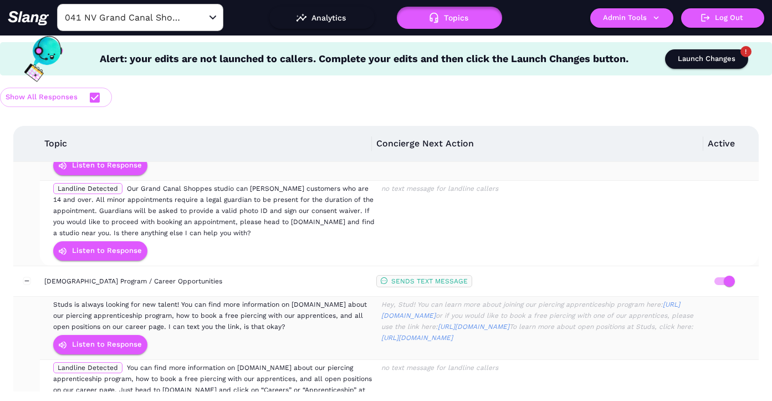
scroll to position [1273, 0]
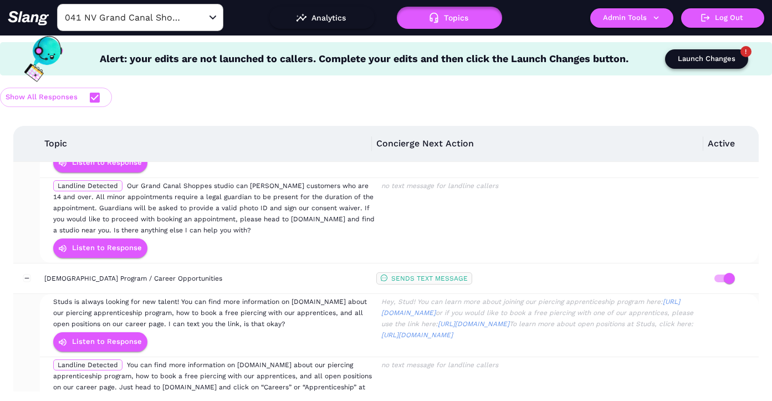
click at [695, 61] on div "Launch Changes" at bounding box center [707, 59] width 58 height 13
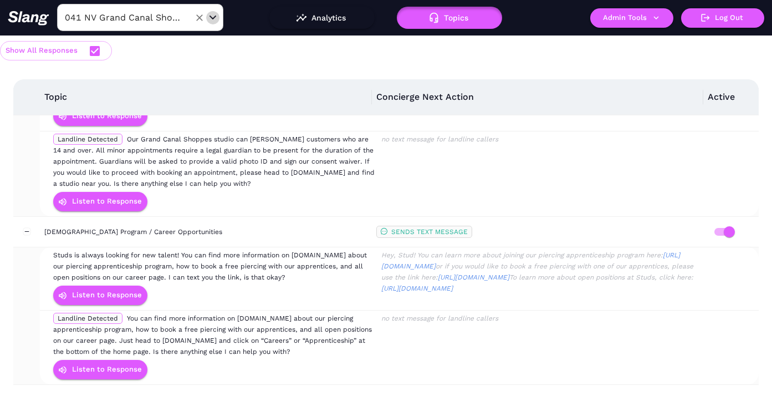
click at [208, 16] on div "Open" at bounding box center [212, 17] width 11 height 11
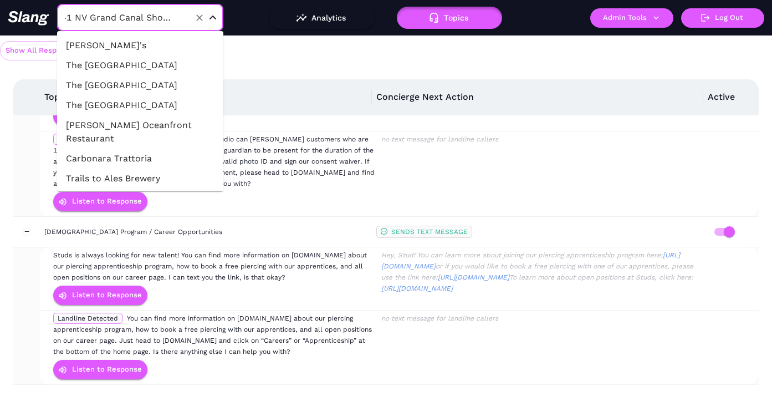
scroll to position [30791, 0]
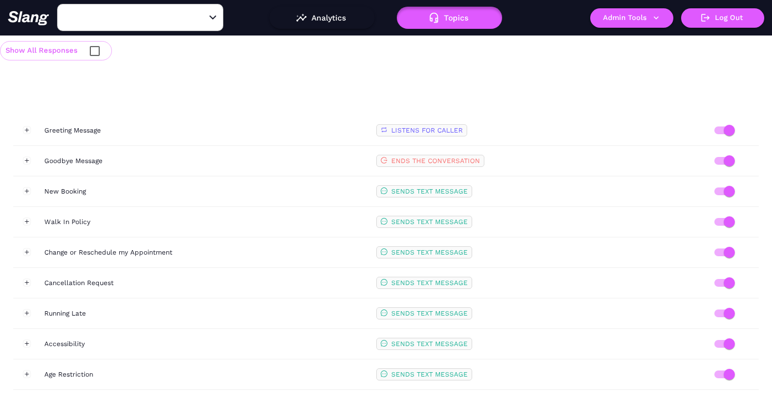
type input "036 CA Abbot Kinney"
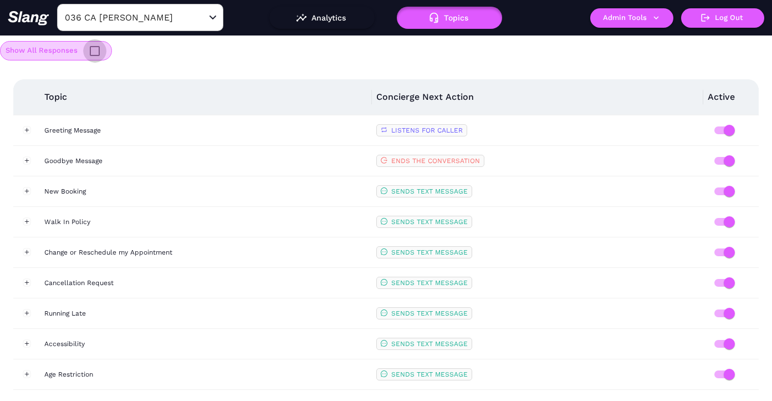
click at [95, 50] on input "checkbox" at bounding box center [94, 50] width 23 height 23
checkbox input "true"
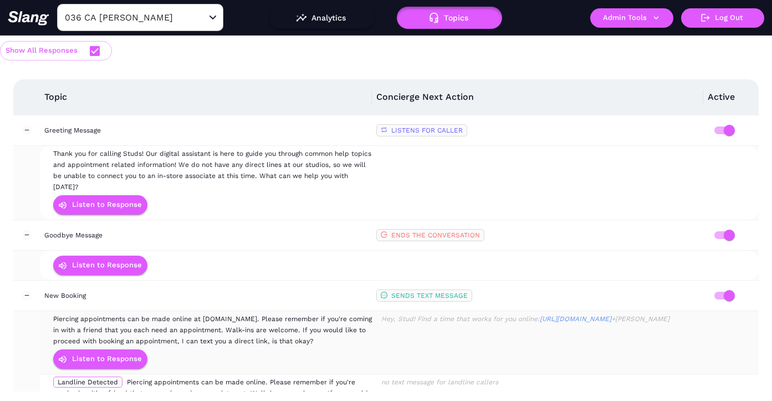
click at [511, 322] on div "Hey, Stud! Find a time that works for you online: https://studs.com/a/appointme…" at bounding box center [541, 318] width 322 height 11
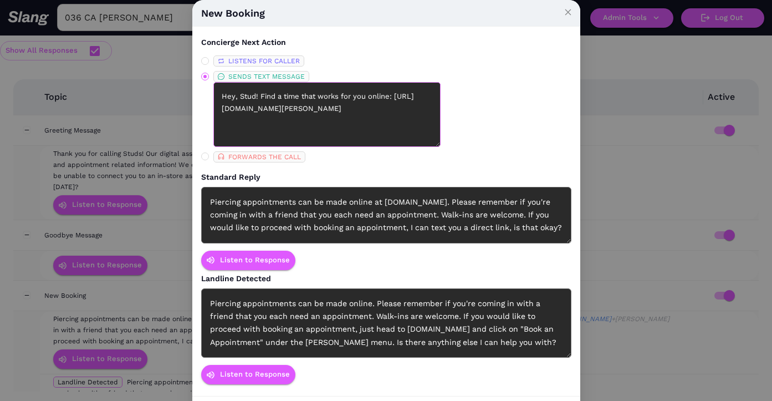
drag, startPoint x: 395, startPoint y: 122, endPoint x: 216, endPoint y: 108, distance: 179.6
click at [216, 108] on textarea "Hey, Stud! Find a time that works for you online: https://studs.com/a/appointme…" at bounding box center [326, 114] width 227 height 65
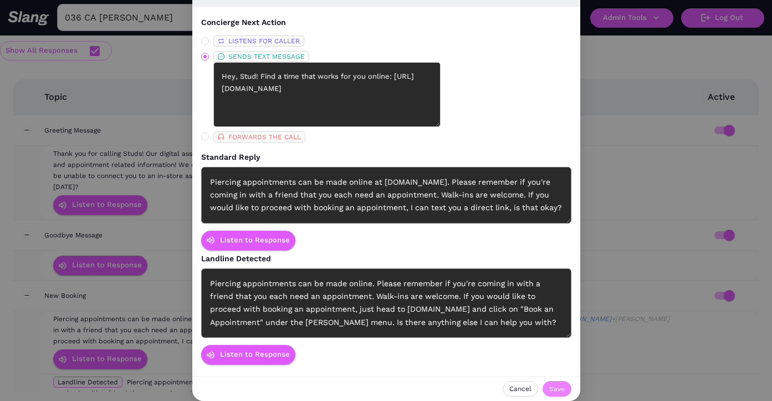
type textarea "Hey, Stud! Find a time that works for you online: https://bit.ly/StudsAbbotKinn…"
click at [558, 386] on span "Save" at bounding box center [557, 388] width 16 height 11
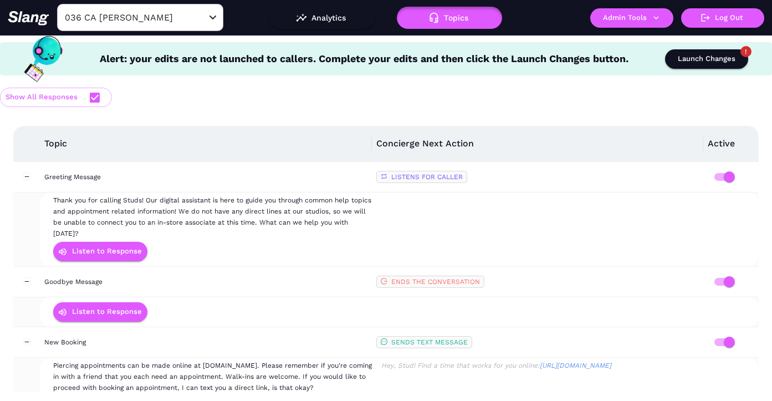
scroll to position [257, 0]
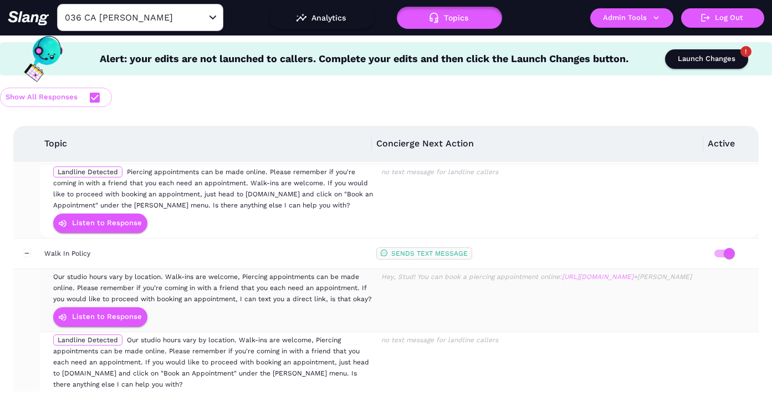
click at [562, 277] on link "https://studs.com/a/appointments/location?state=CAandcity=veniceandstore=abbot" at bounding box center [598, 277] width 72 height 8
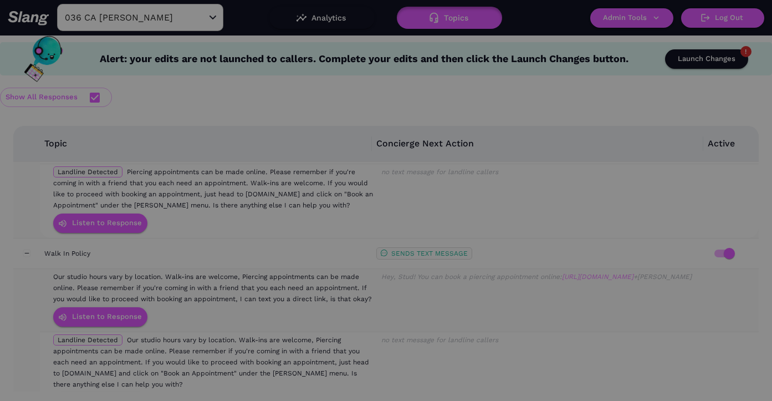
click at [524, 277] on div "Standard Reply Our studio hours vary by location. Walk-ins are welcome, Piercin…" at bounding box center [386, 228] width 370 height 114
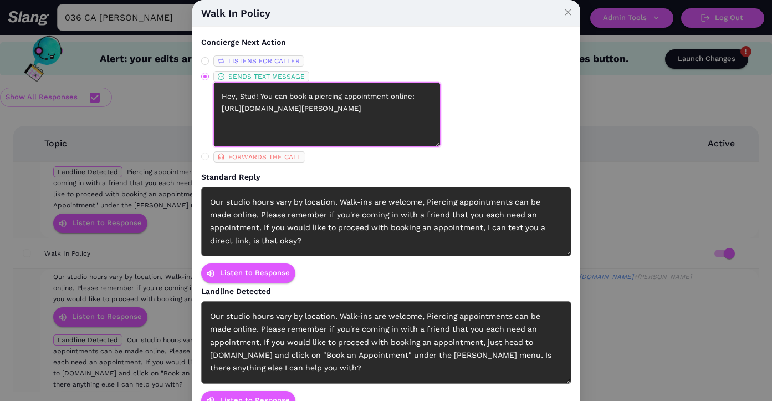
drag, startPoint x: 392, startPoint y: 124, endPoint x: 249, endPoint y: 111, distance: 143.6
click at [249, 111] on textarea "Hey, Stud! You can book a piercing appointment online: https://studs.com/a/appo…" at bounding box center [326, 114] width 227 height 65
paste textarea "bit.ly/StudsAbbotKinneyAppointments"
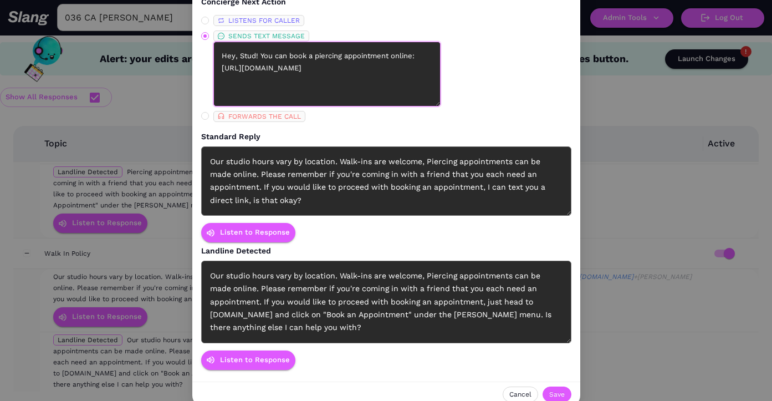
scroll to position [46, 0]
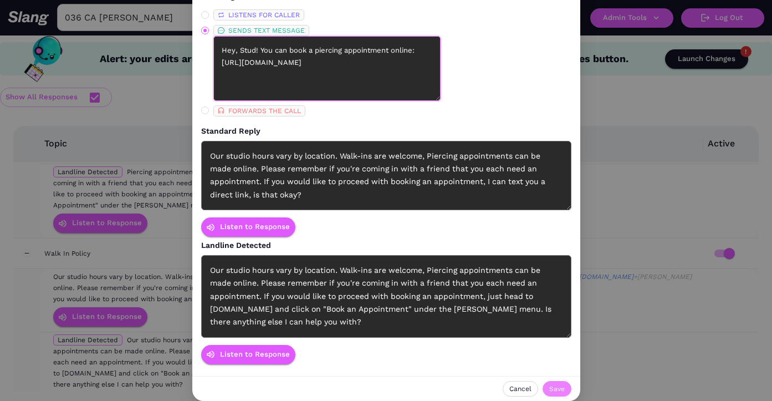
type textarea "Hey, Stud! You can book a piercing appointment online: https://bit.ly/StudsAbbo…"
click at [556, 385] on span "Save" at bounding box center [557, 388] width 16 height 11
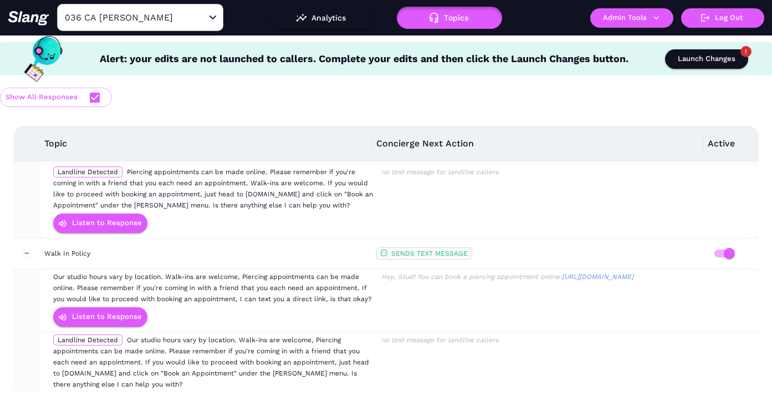
scroll to position [436, 0]
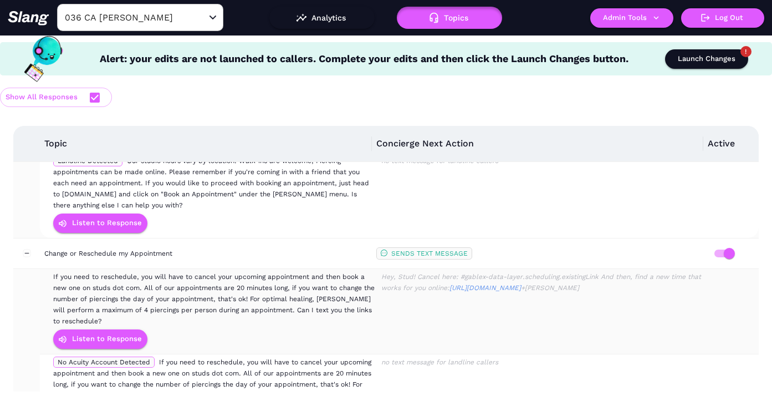
click at [503, 294] on td "Hey, Stud! Cancel here: #gablex-data-layer.scheduling.existingLink And then, fi…" at bounding box center [541, 311] width 327 height 85
click at [501, 271] on div "Hey, Stud! Cancel here: #gablex-data-layer.scheduling.existingLink And then, fi…" at bounding box center [541, 282] width 322 height 22
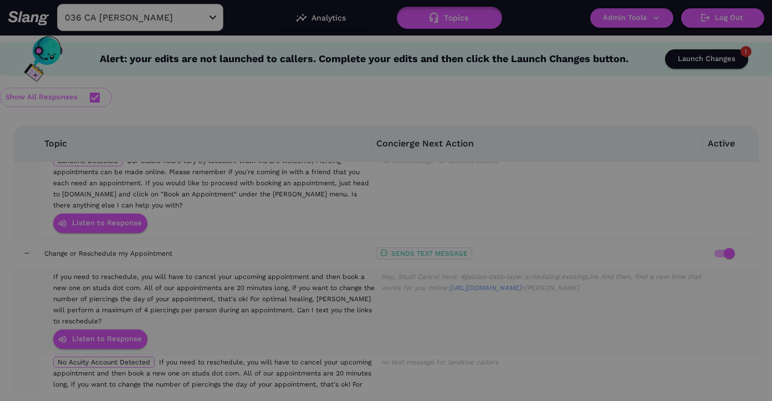
click at [501, 271] on div "Standard Reply If you need to reschedule, you will have to cancel your upcoming…" at bounding box center [386, 235] width 370 height 128
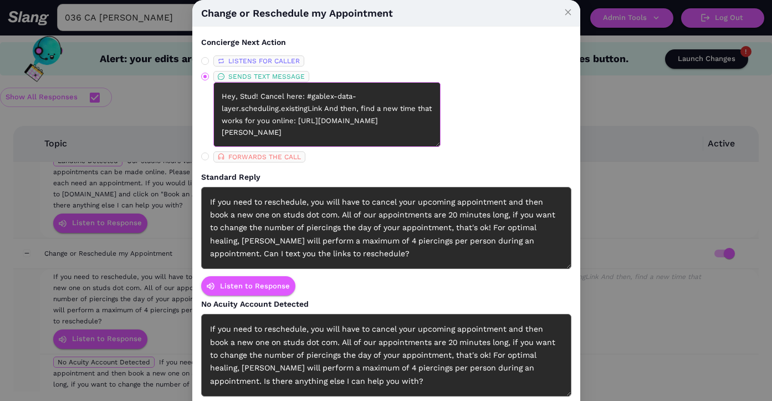
scroll to position [12, 0]
drag, startPoint x: 390, startPoint y: 129, endPoint x: 212, endPoint y: 121, distance: 178.1
click at [212, 121] on span "SENDS TEXT MESSAGE Hey, Stud! Cancel here: #gablex-data-layer.scheduling.existi…" at bounding box center [270, 109] width 123 height 76
paste textarea "bit.ly/StudsAbbotKinneyAppointments"
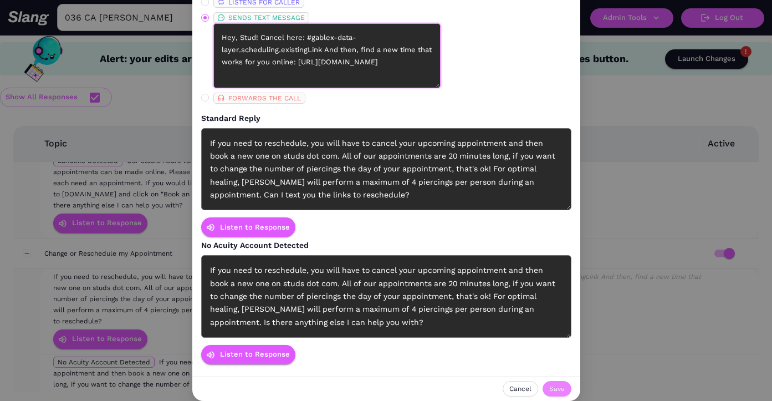
type textarea "Hey, Stud! Cancel here: #gablex-data-layer.scheduling.existingLink And then, fi…"
click at [559, 388] on span "Save" at bounding box center [557, 388] width 16 height 11
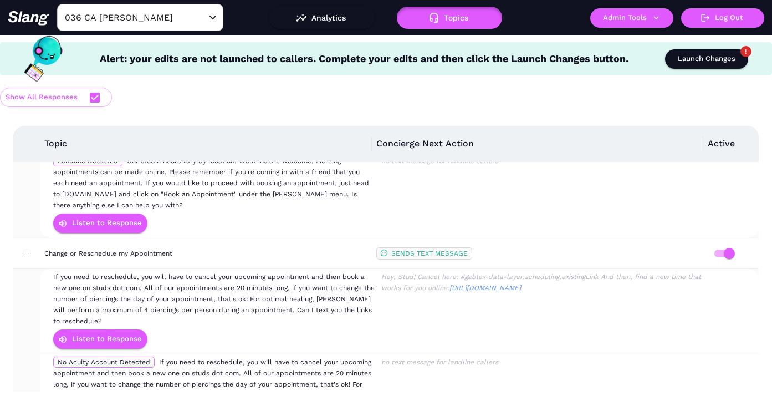
scroll to position [1097, 0]
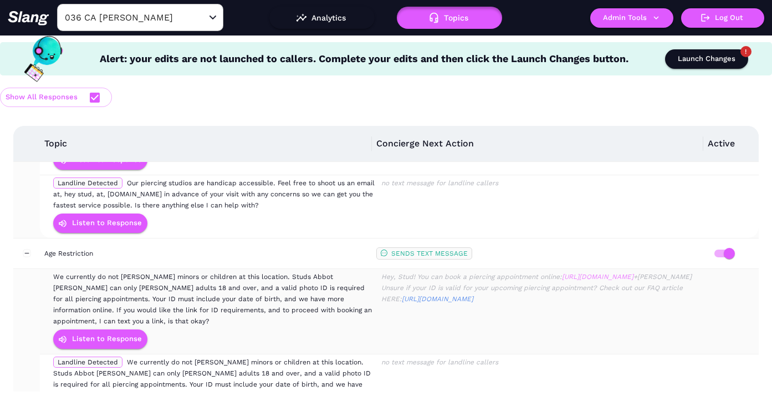
click at [562, 276] on link "https://studs.com/a/appointments/location?state=CAandcity=veniceandstore=abbot" at bounding box center [598, 277] width 72 height 8
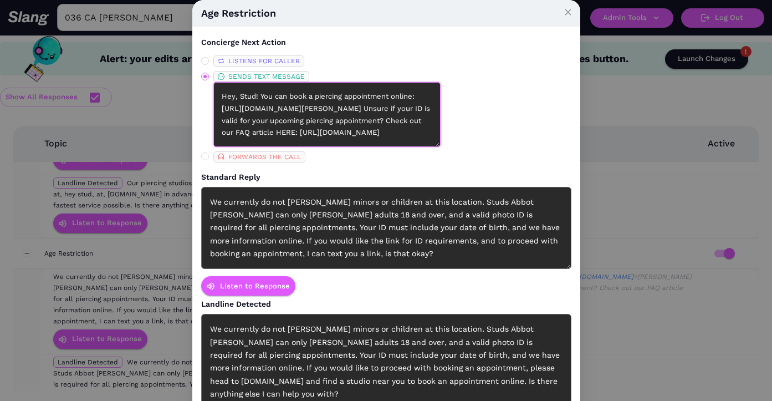
drag, startPoint x: 392, startPoint y: 119, endPoint x: 249, endPoint y: 108, distance: 143.5
click at [249, 108] on textarea "Hey, Stud! You can book a piercing appointment online: https://studs.com/a/appo…" at bounding box center [326, 114] width 227 height 65
paste textarea "bit.ly/StudsAbbotKinneyAppointments"
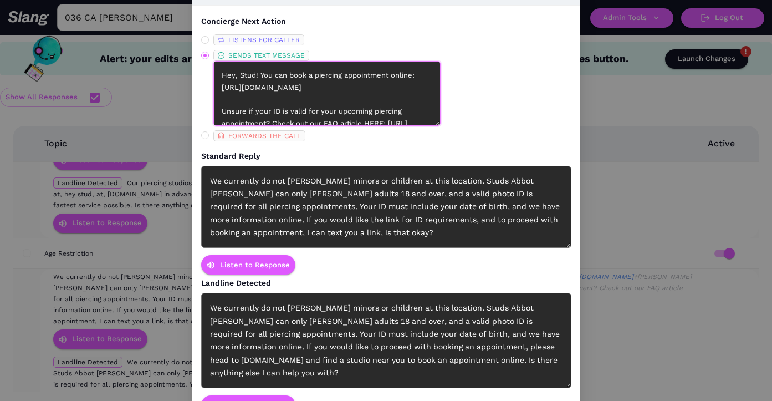
scroll to position [22, 0]
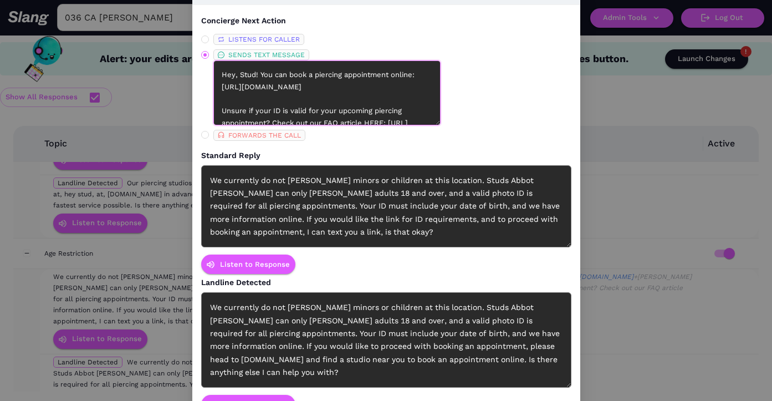
click at [248, 88] on textarea "Hey, Stud! You can book a piercing appointment online: https://bit.ly/StudsAbbo…" at bounding box center [326, 92] width 227 height 65
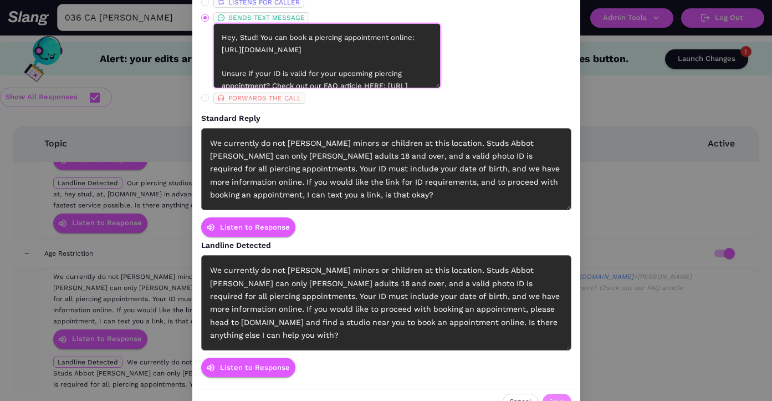
type textarea "Hey, Stud! You can book a piercing appointment online: https://bit.ly/StudsAbbo…"
click at [557, 396] on span "Save" at bounding box center [557, 401] width 16 height 11
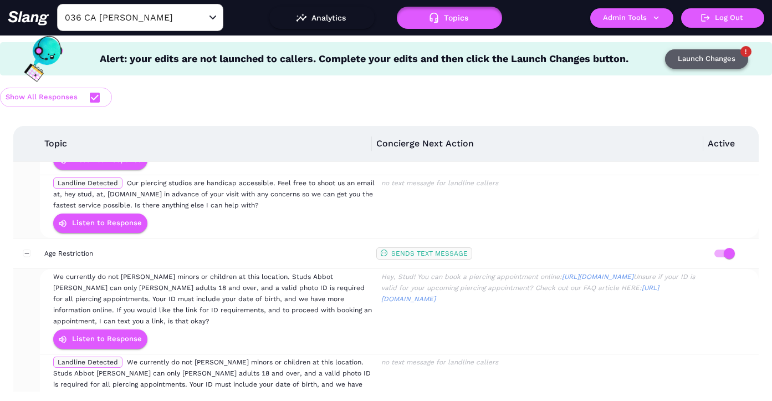
click at [681, 55] on div "Launch Changes" at bounding box center [707, 59] width 58 height 13
